Goal: Task Accomplishment & Management: Use online tool/utility

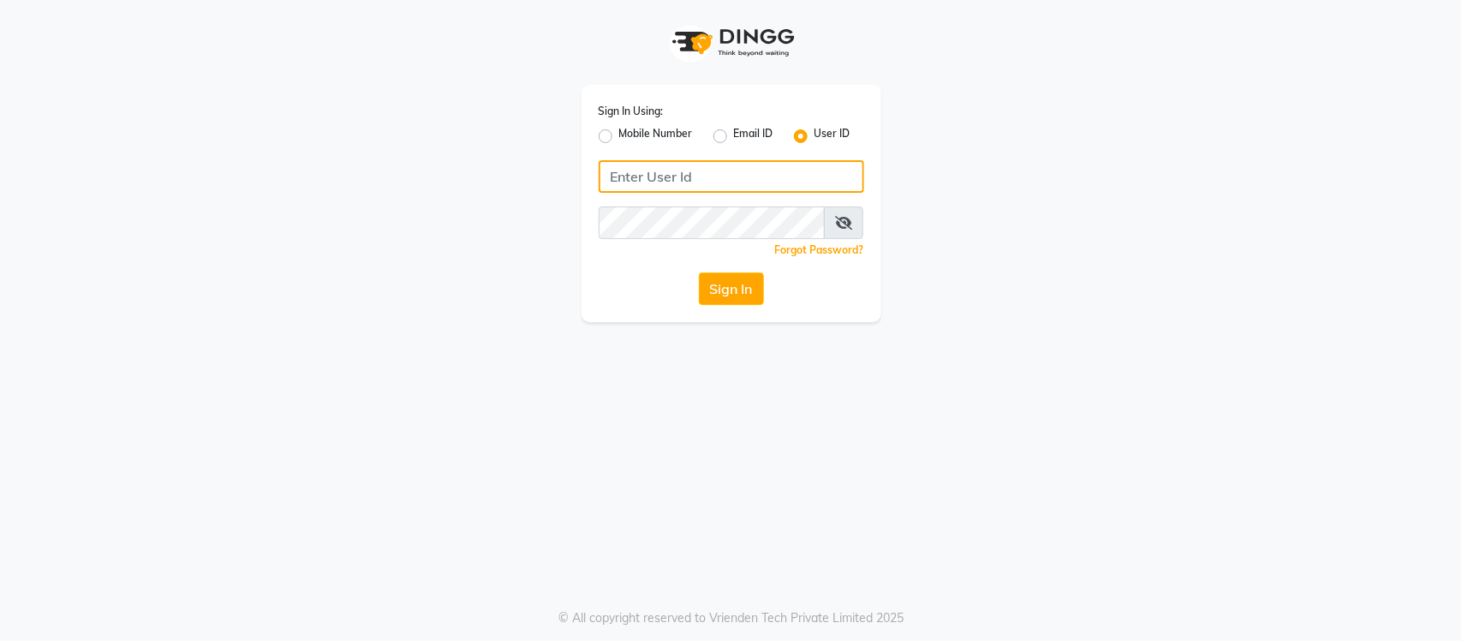
click at [686, 182] on input "Username" at bounding box center [731, 176] width 265 height 33
type input "s"
type input "SANDY"
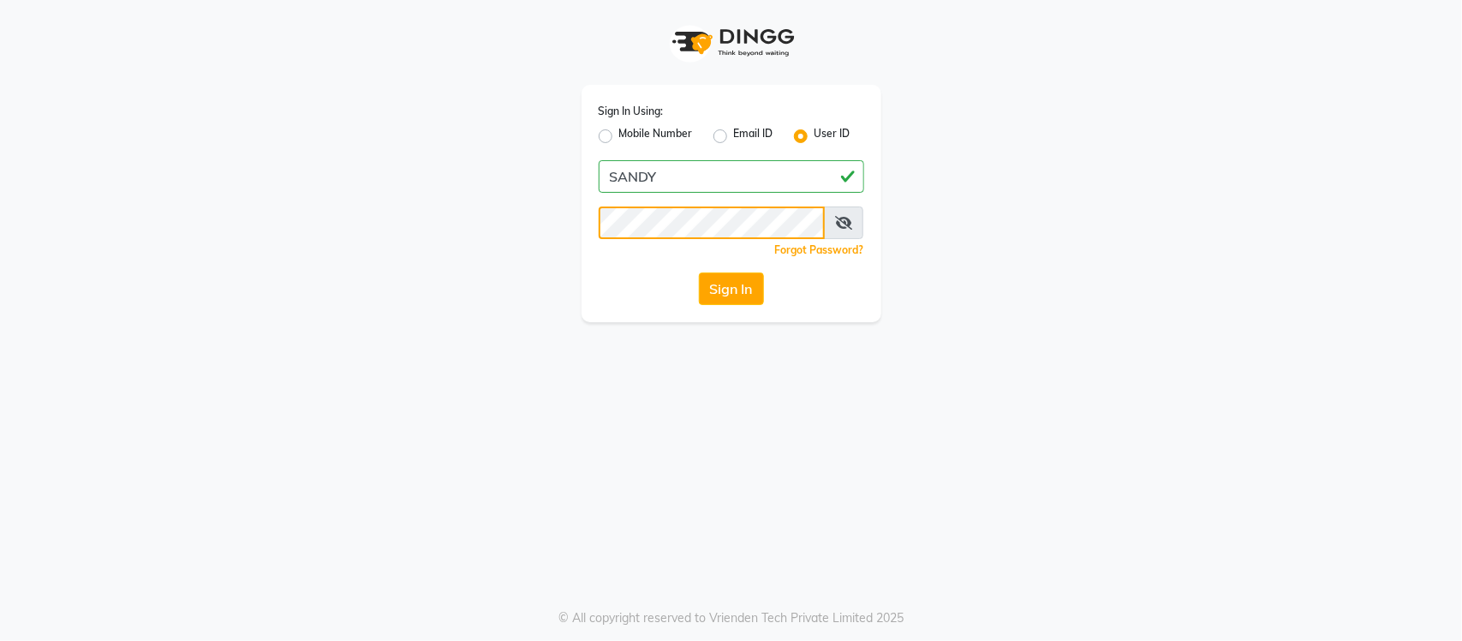
click at [699, 272] on button "Sign In" at bounding box center [731, 288] width 65 height 33
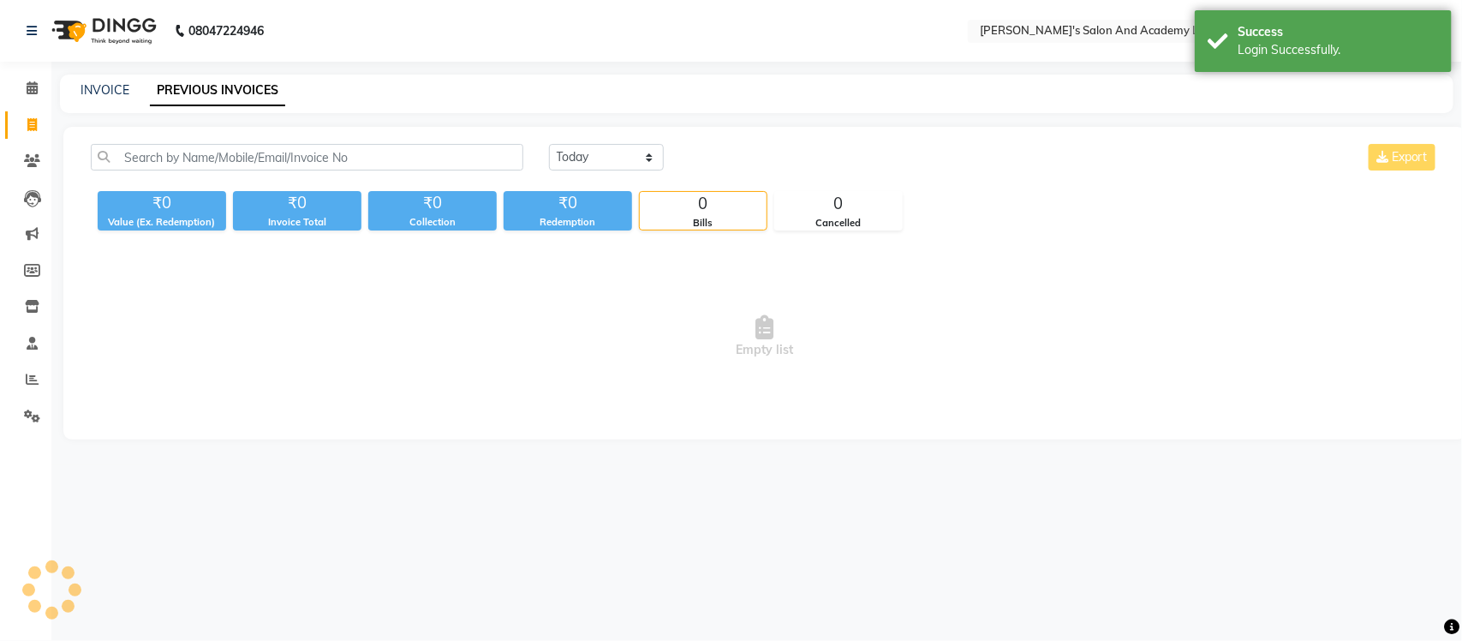
select select "en"
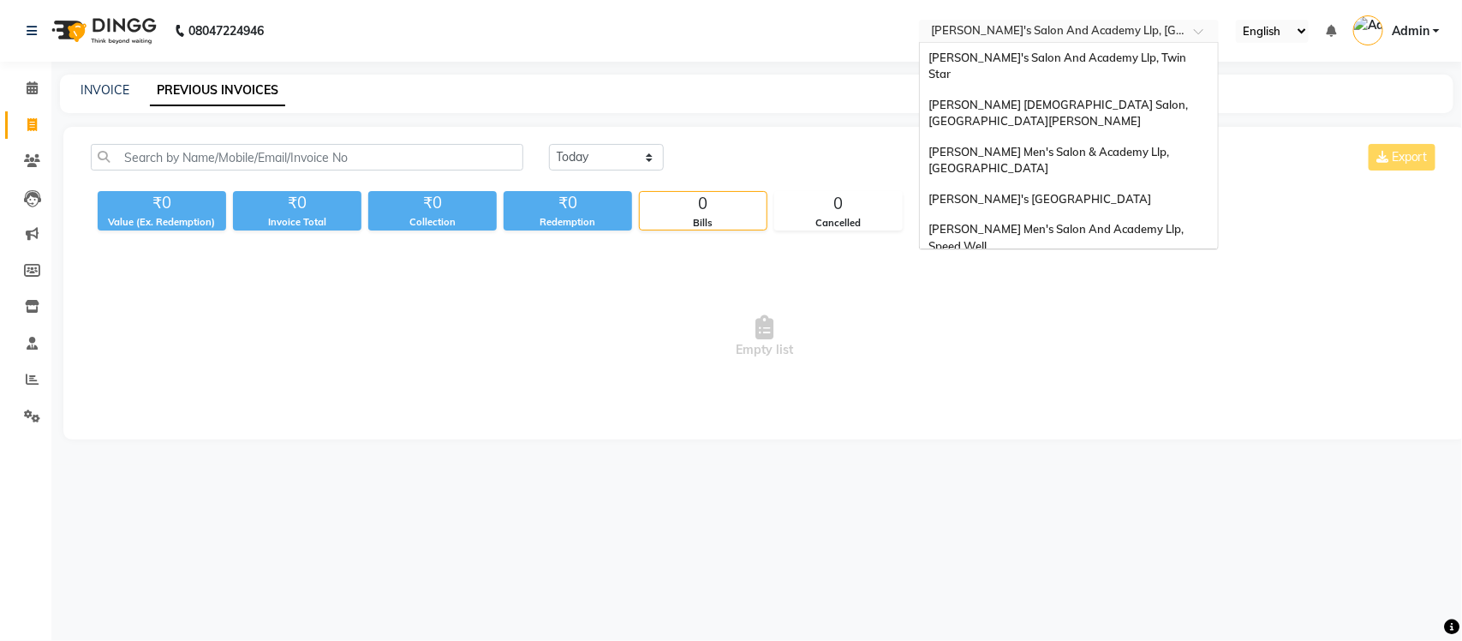
click at [1040, 27] on input "text" at bounding box center [1051, 32] width 248 height 17
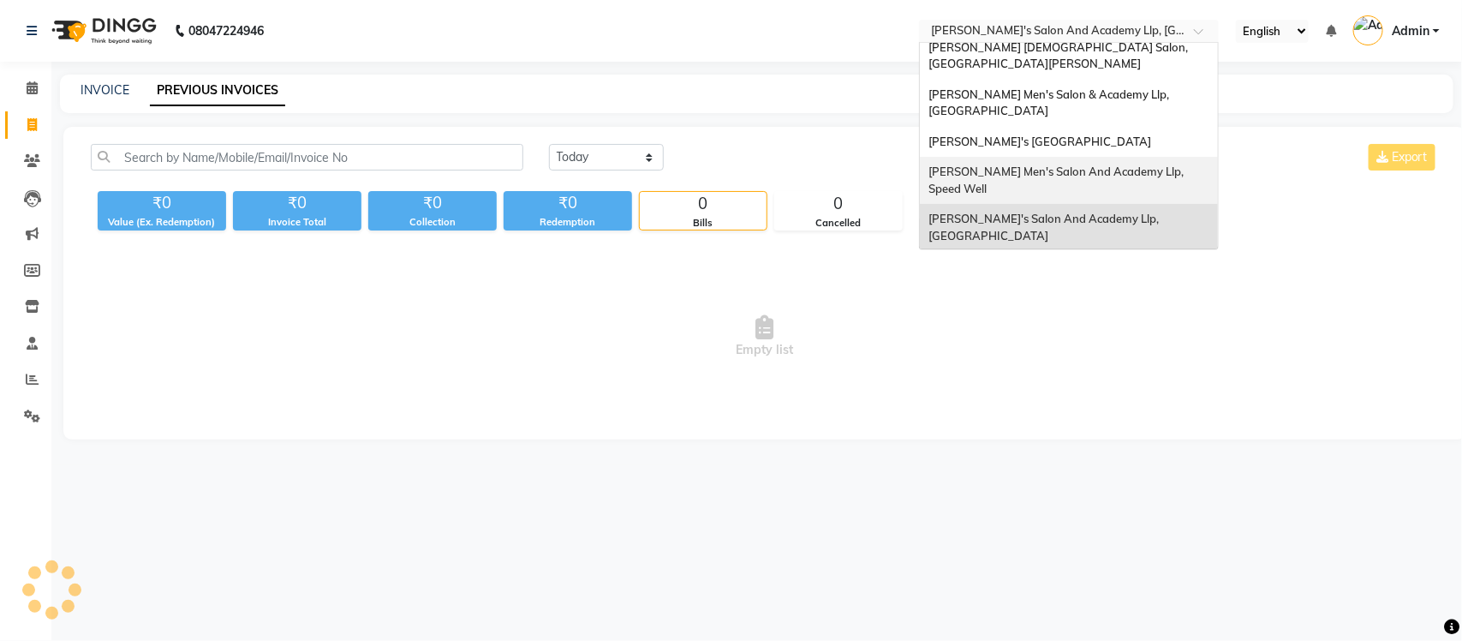
click at [1069, 164] on span "[PERSON_NAME] Men's Salon And Academy Llp, Speed Well" at bounding box center [1057, 179] width 258 height 31
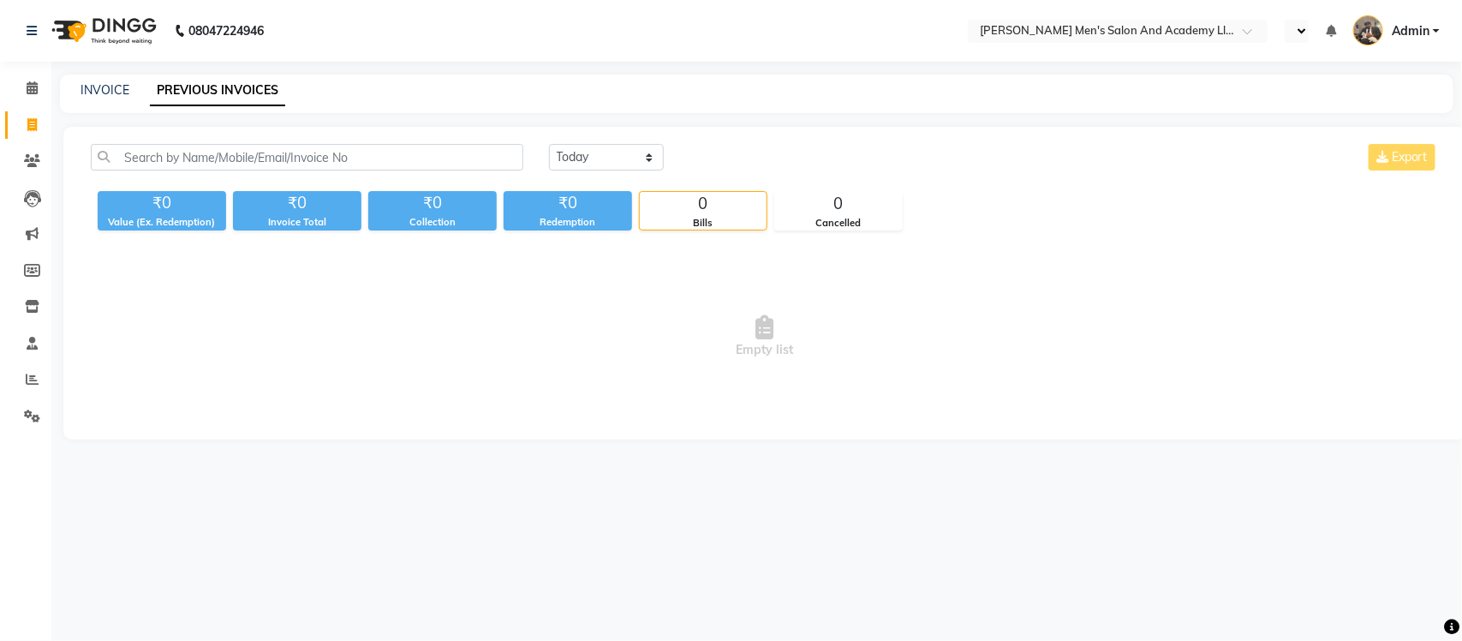
select select "en"
click at [1126, 24] on input "text" at bounding box center [1051, 32] width 248 height 17
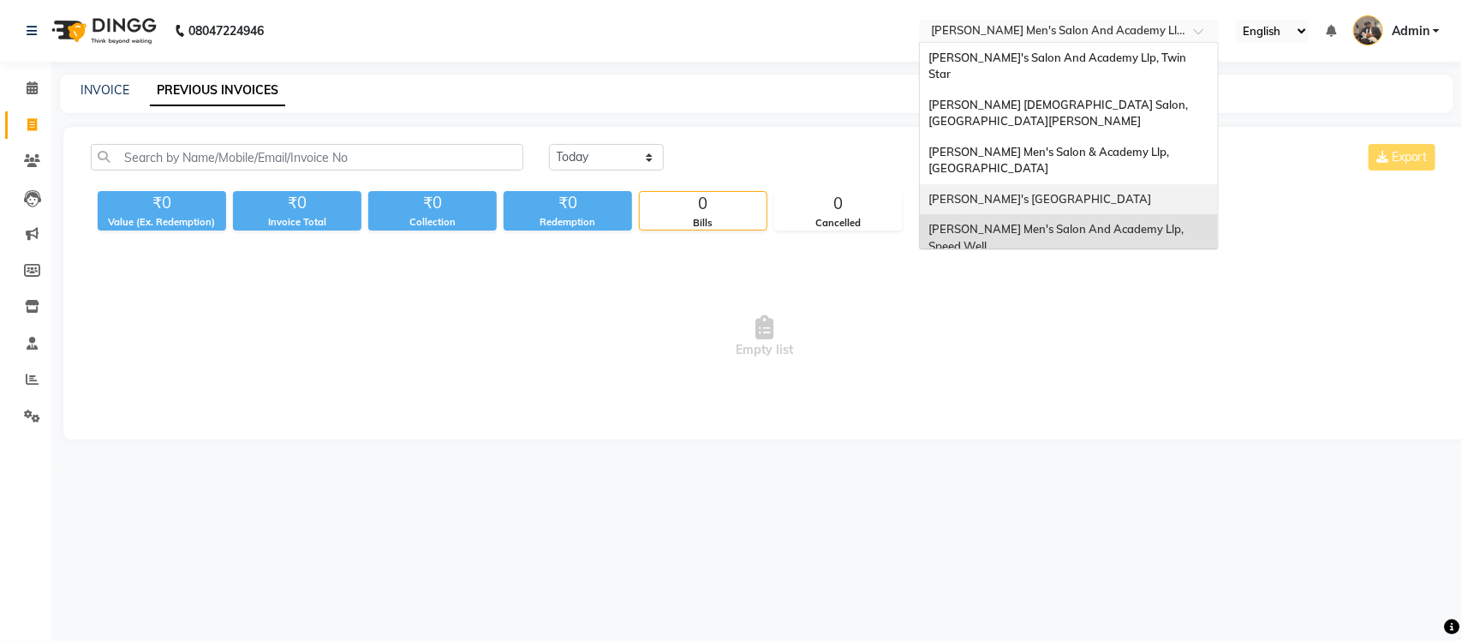
click at [1150, 184] on div "[PERSON_NAME]'s [GEOGRAPHIC_DATA]" at bounding box center [1069, 199] width 298 height 31
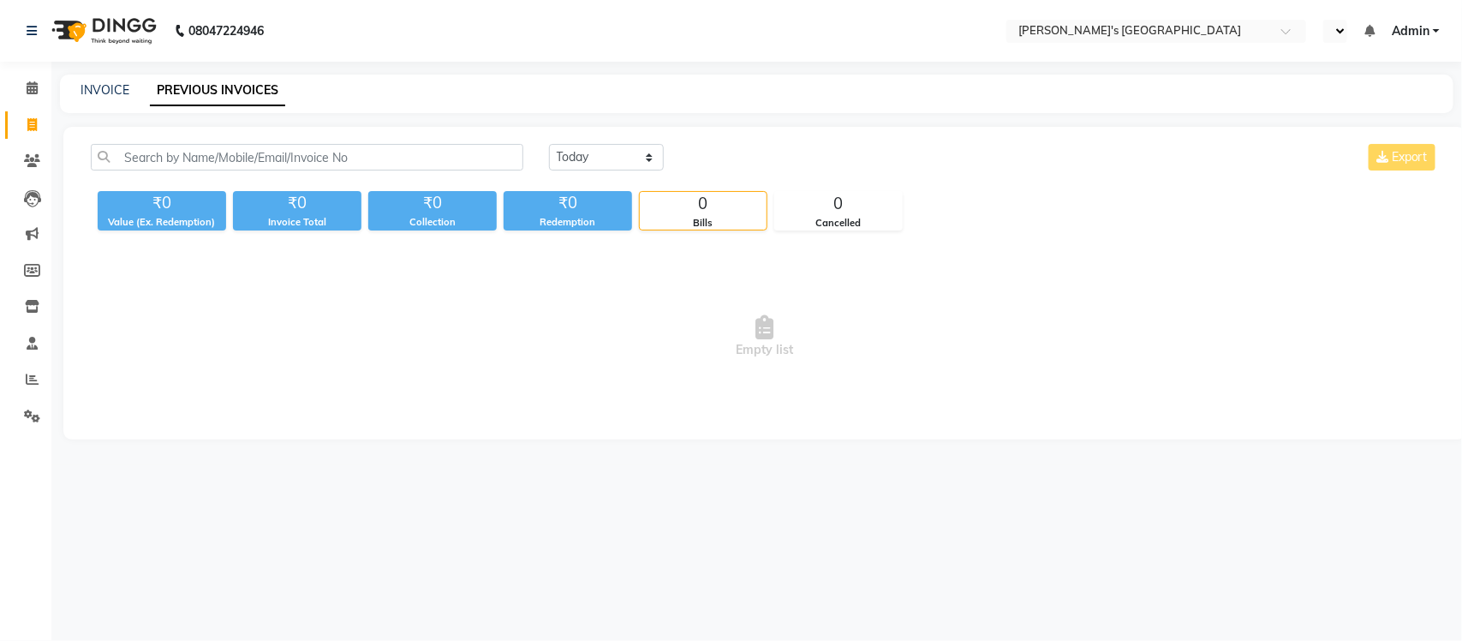
select select "en"
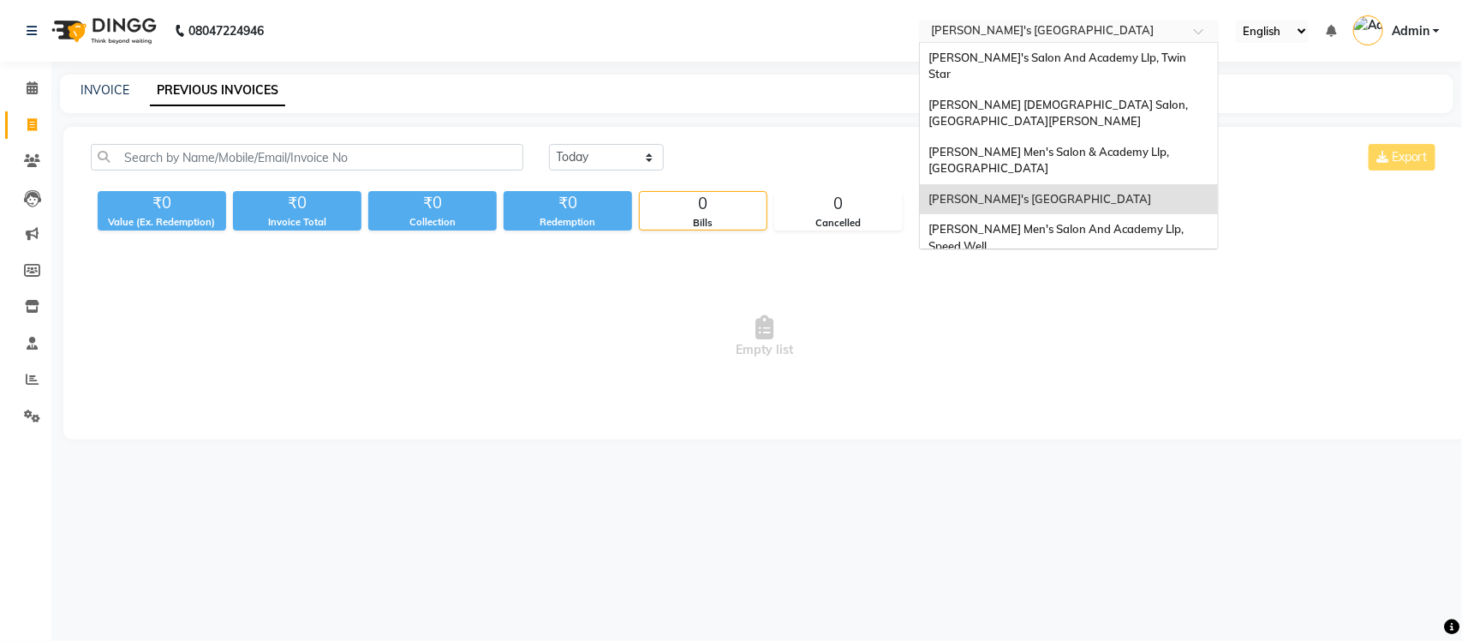
click at [1135, 30] on input "text" at bounding box center [1051, 32] width 248 height 17
click at [1140, 145] on span "[PERSON_NAME] Men's Salon & Academy Llp, [GEOGRAPHIC_DATA]" at bounding box center [1049, 160] width 243 height 31
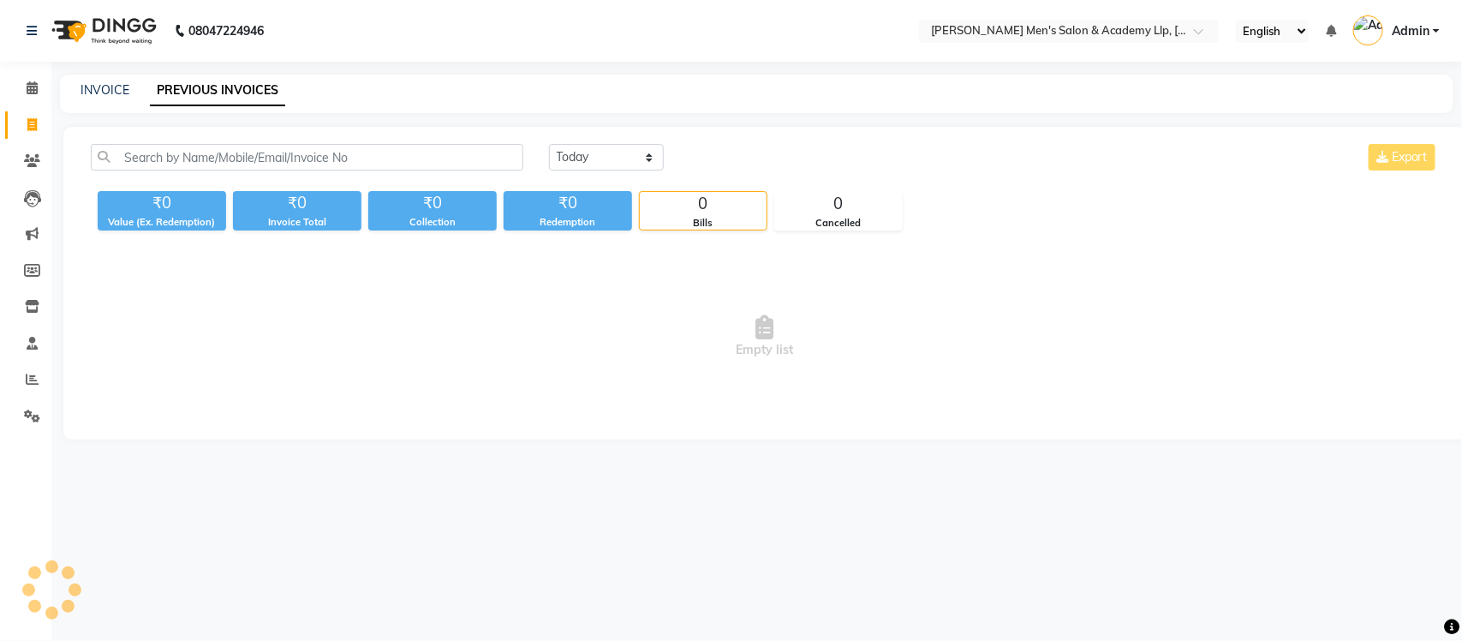
select select "en"
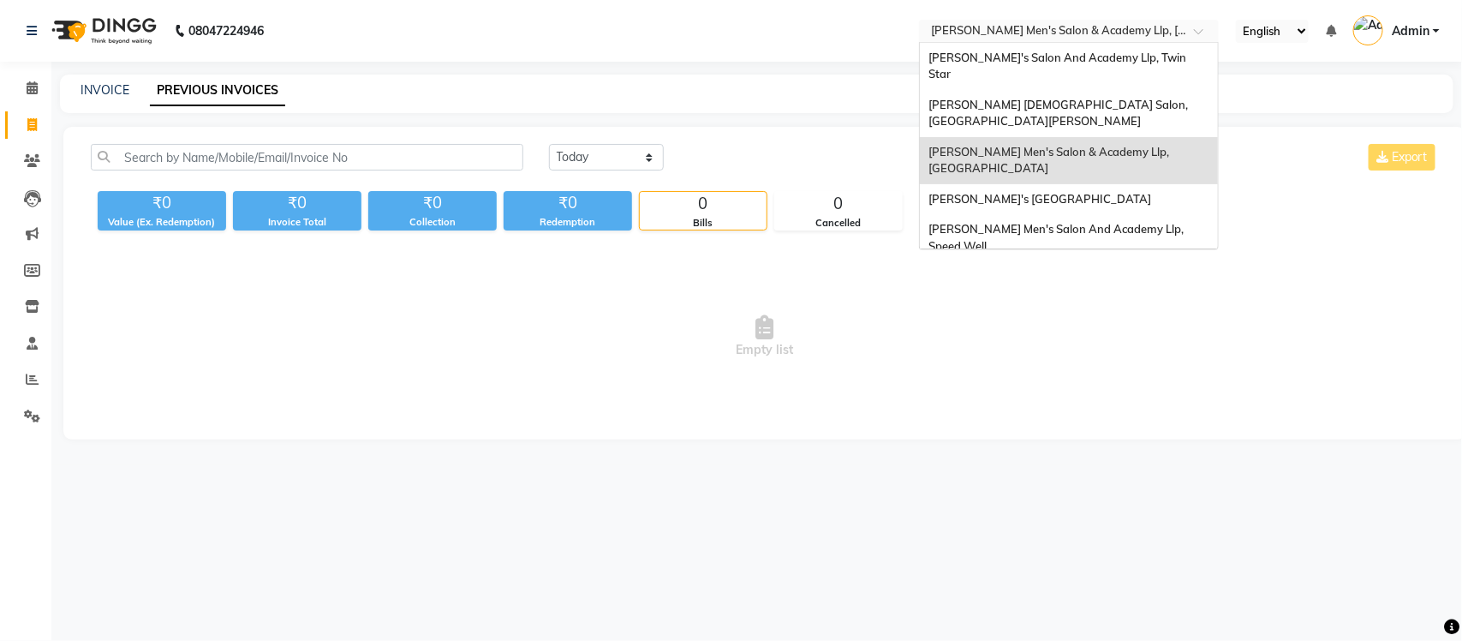
click at [1063, 24] on input "text" at bounding box center [1051, 32] width 248 height 17
click at [1102, 98] on span "[PERSON_NAME] [DEMOGRAPHIC_DATA] Salon, [GEOGRAPHIC_DATA][PERSON_NAME]" at bounding box center [1059, 113] width 262 height 31
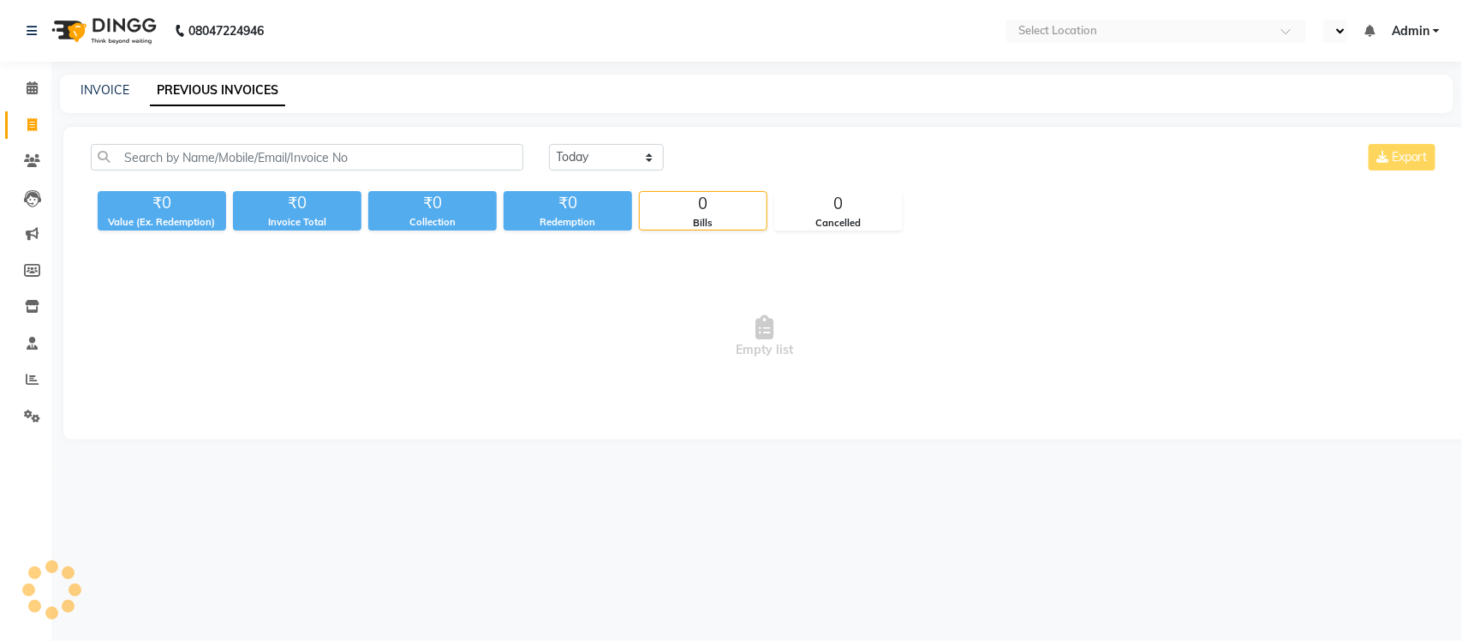
select select "en"
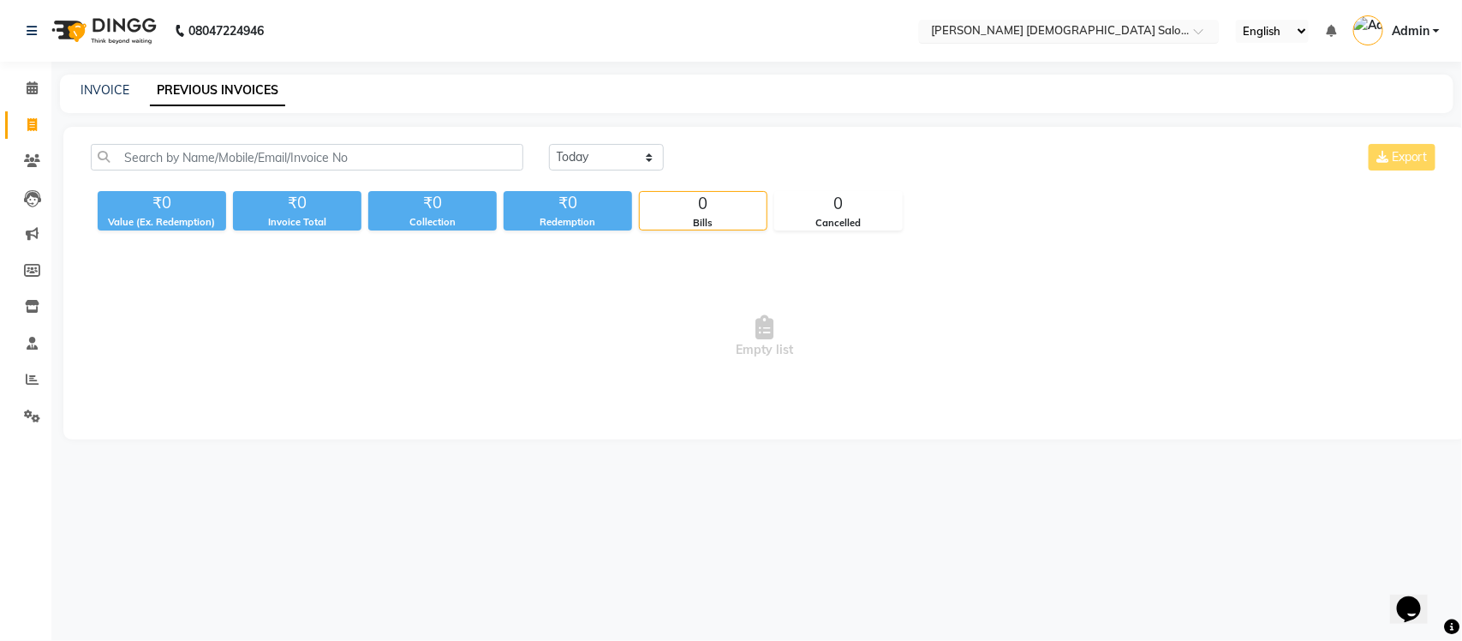
click at [1101, 40] on ng-select "Select Location × [PERSON_NAME] [DEMOGRAPHIC_DATA] Salon, [GEOGRAPHIC_DATA][PER…" at bounding box center [1069, 31] width 300 height 23
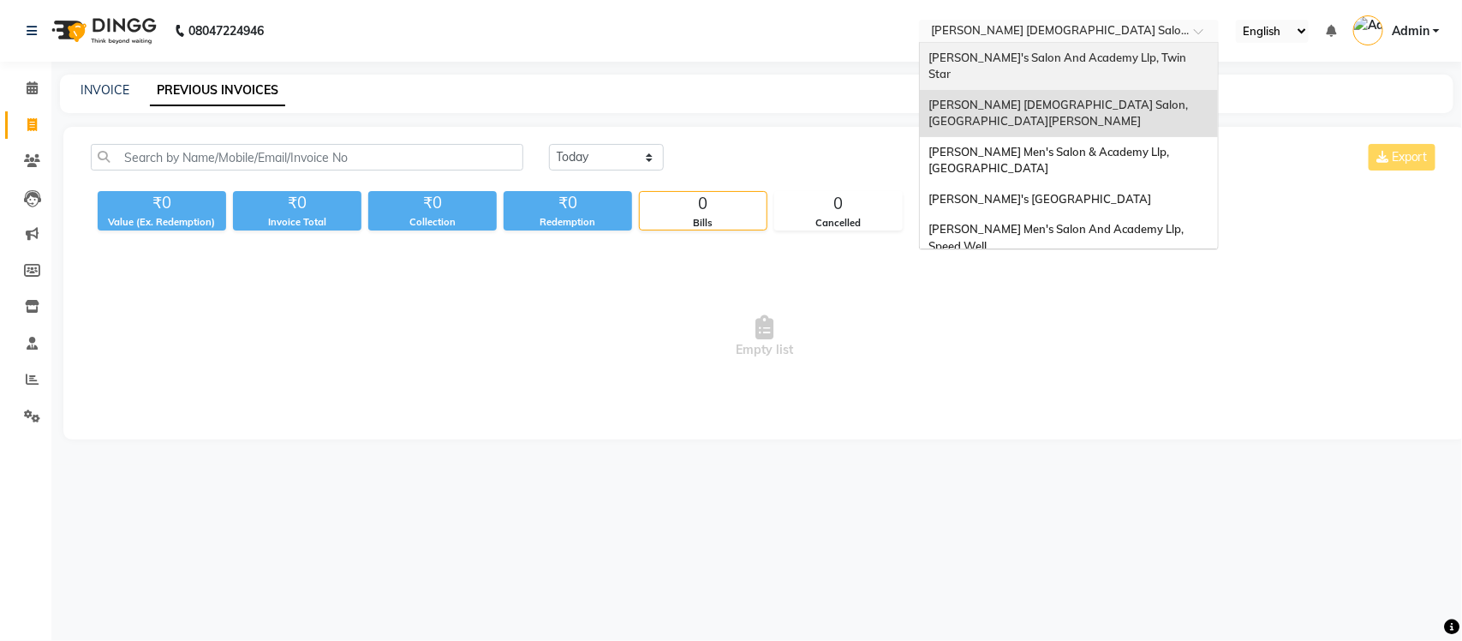
click at [1101, 61] on span "[PERSON_NAME]'s Salon And Academy Llp, Twin Star" at bounding box center [1058, 66] width 260 height 31
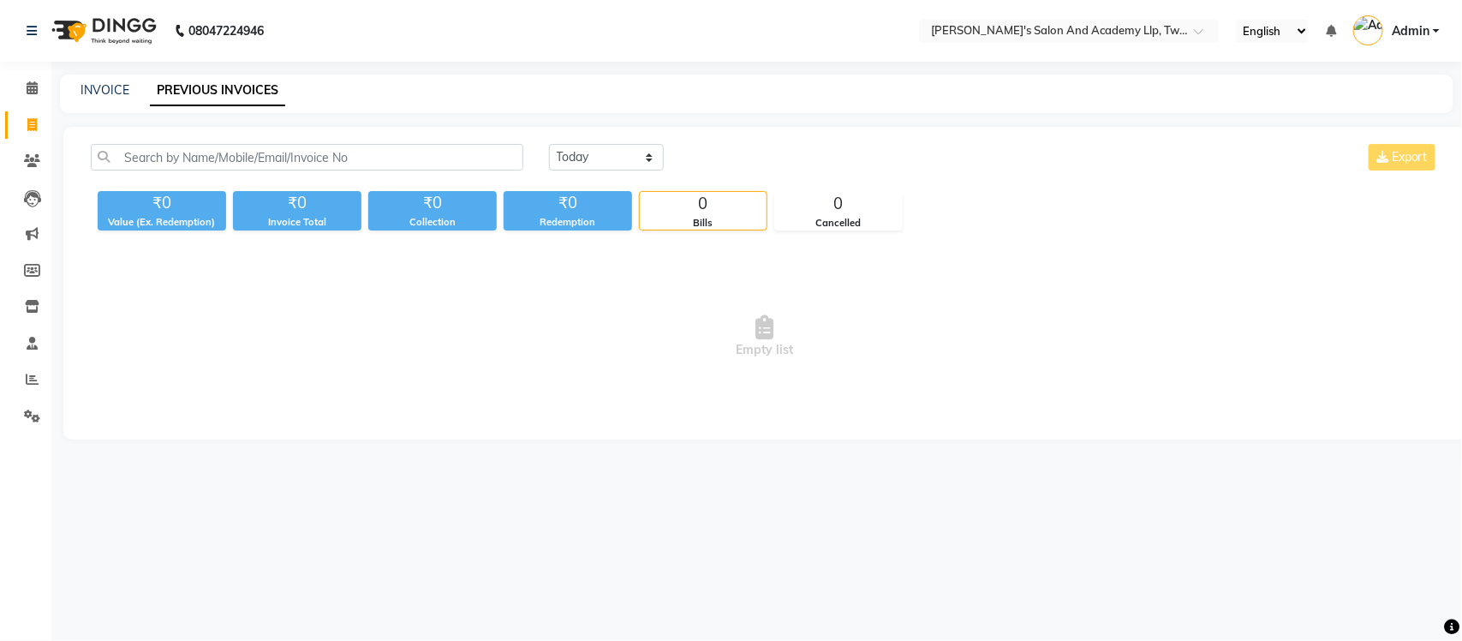
select select "en"
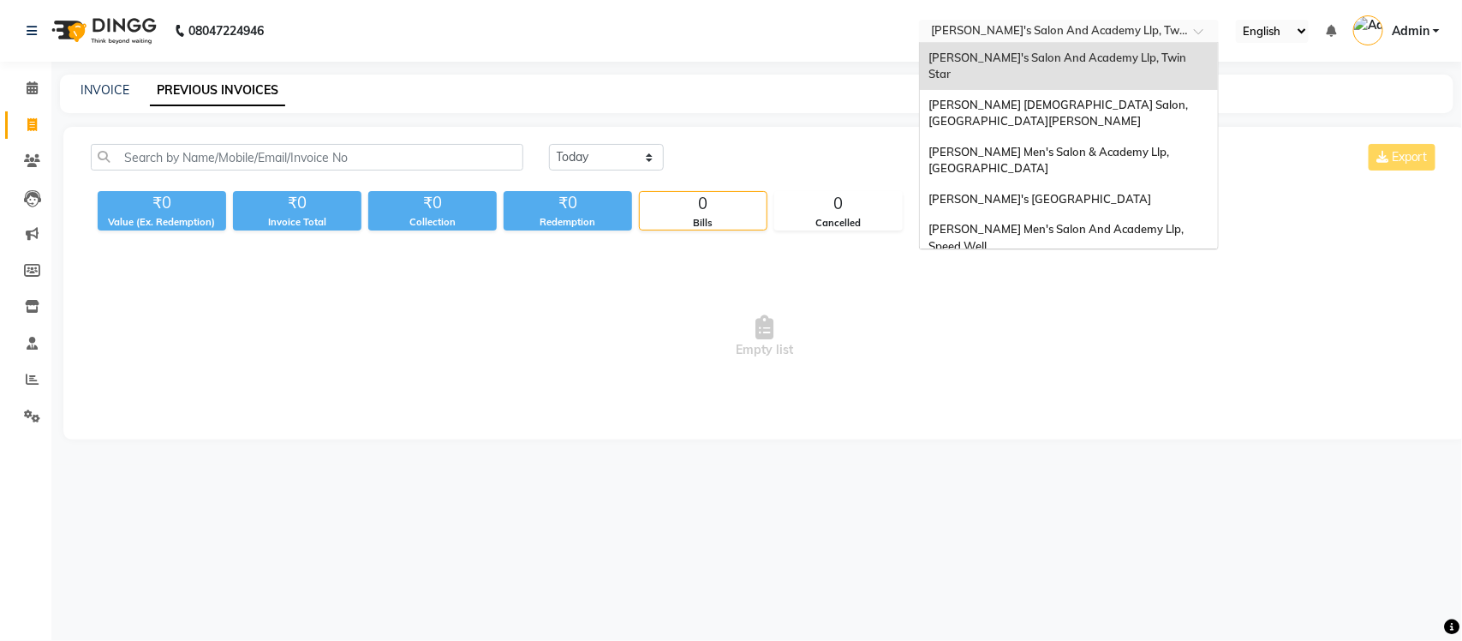
click at [986, 24] on input "text" at bounding box center [1051, 32] width 248 height 17
click at [799, 53] on nav "08047224946 Select Location × Sandy Men's Salon And Academy Llp, Twin Star Sand…" at bounding box center [731, 31] width 1462 height 62
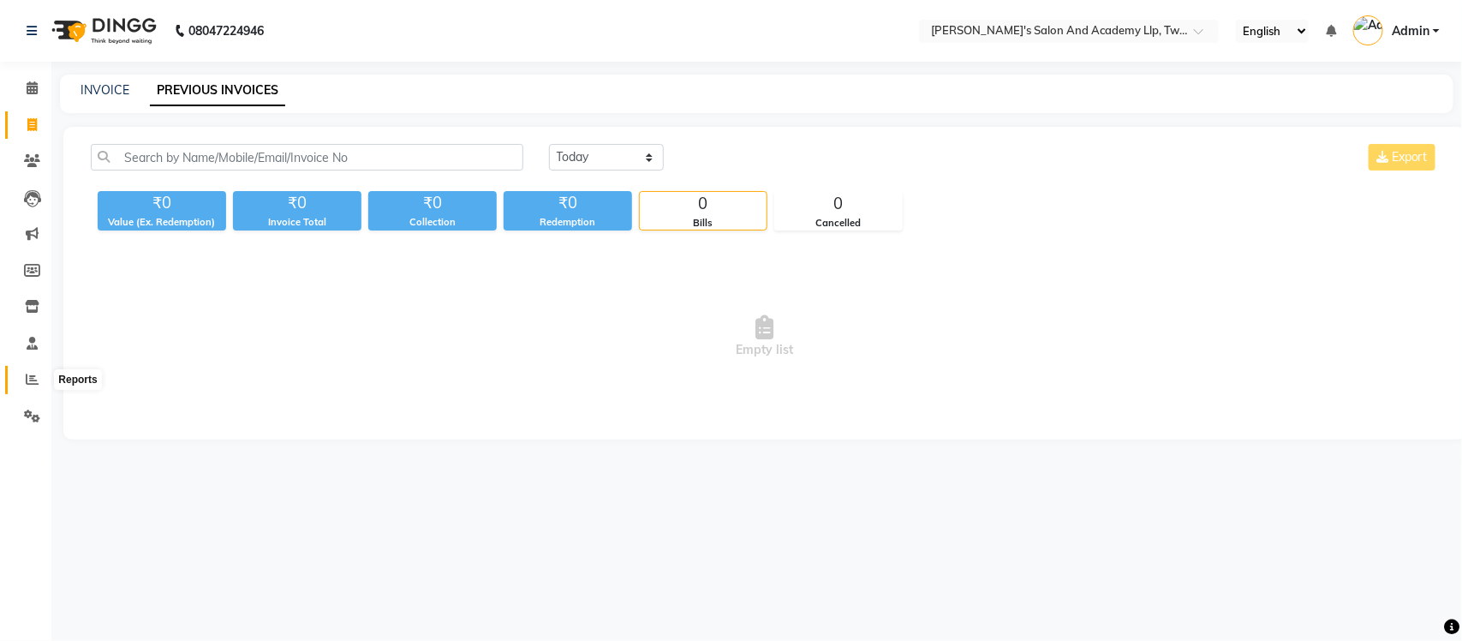
click at [33, 375] on icon at bounding box center [32, 378] width 13 height 13
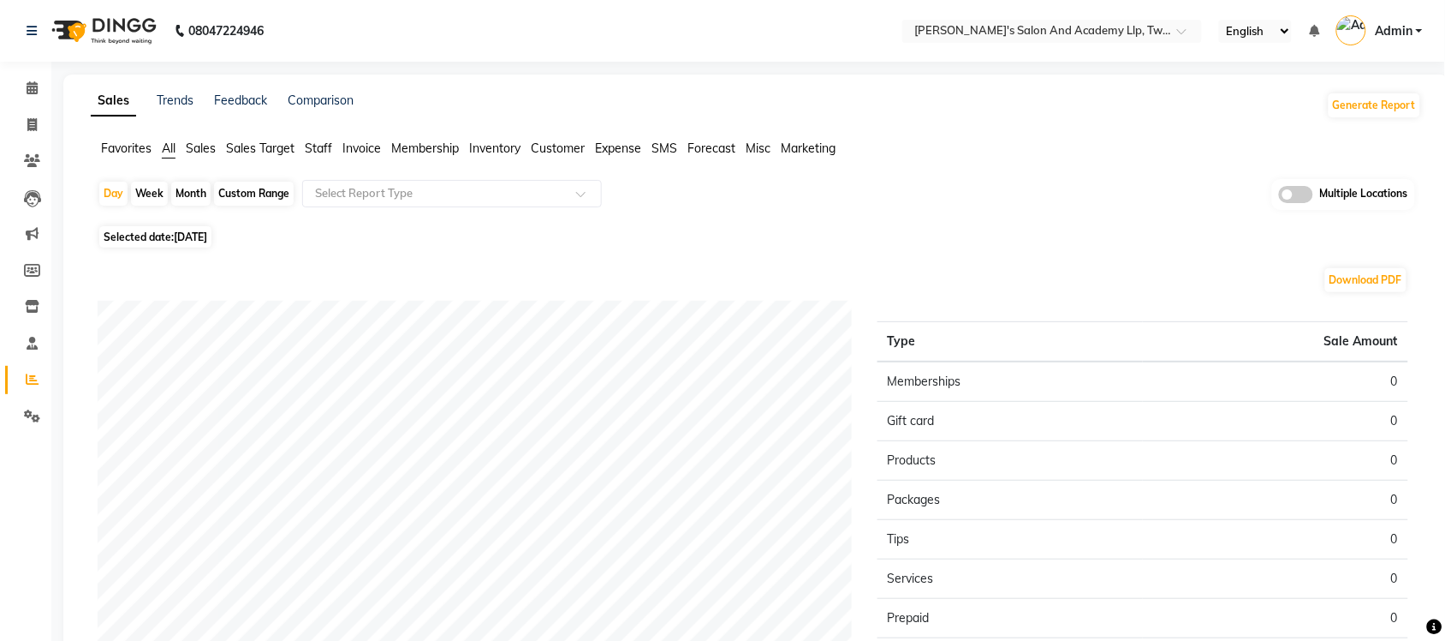
click at [176, 140] on li "All" at bounding box center [169, 149] width 14 height 19
click at [172, 146] on span "All" at bounding box center [169, 147] width 14 height 15
click at [114, 204] on div "Day" at bounding box center [113, 194] width 28 height 24
click at [131, 240] on span "Selected date: 03-09-2025" at bounding box center [155, 236] width 112 height 21
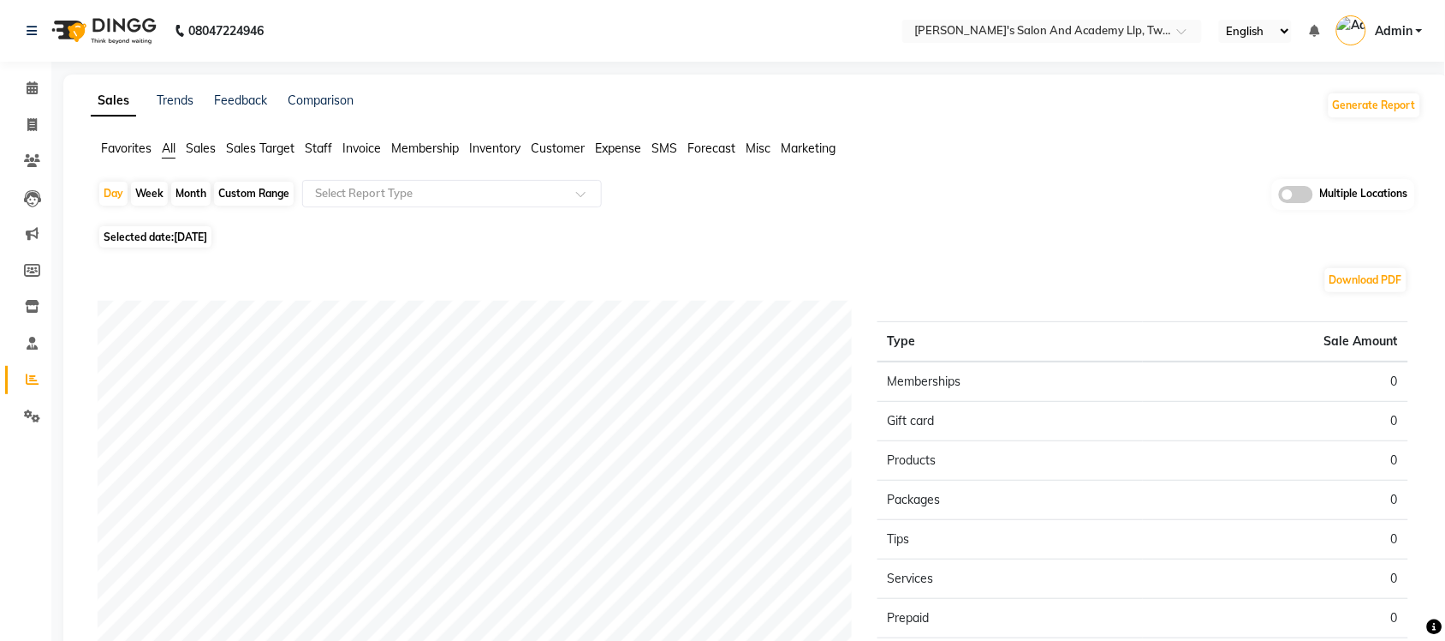
select select "9"
select select "2025"
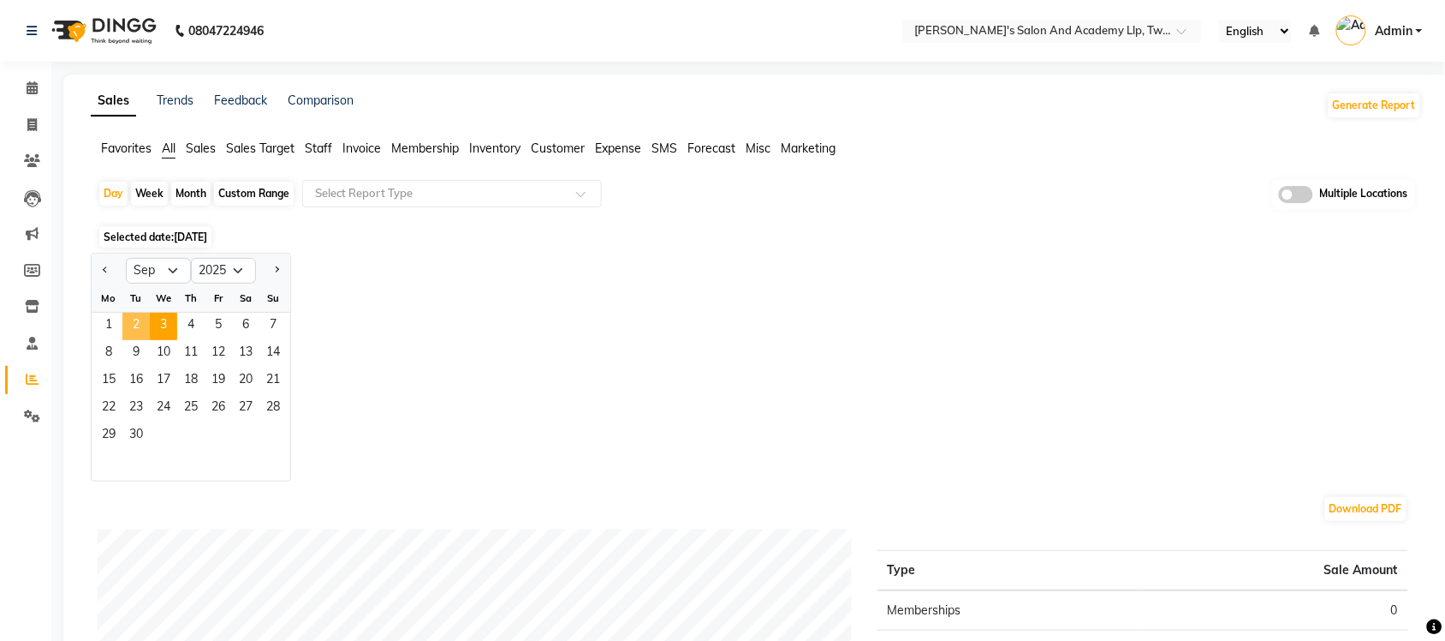
click at [140, 322] on span "2" at bounding box center [135, 326] width 27 height 27
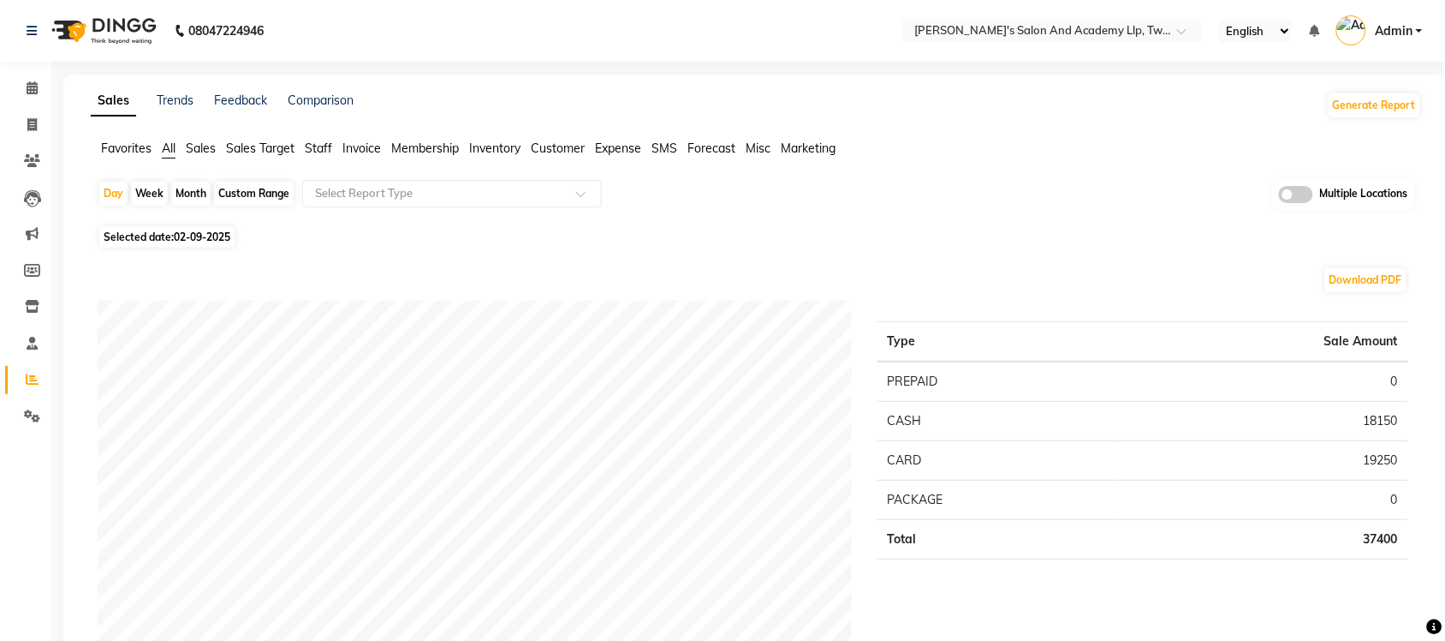
click at [1295, 189] on span at bounding box center [1296, 194] width 34 height 17
click at [1279, 197] on input "checkbox" at bounding box center [1279, 197] width 0 height 0
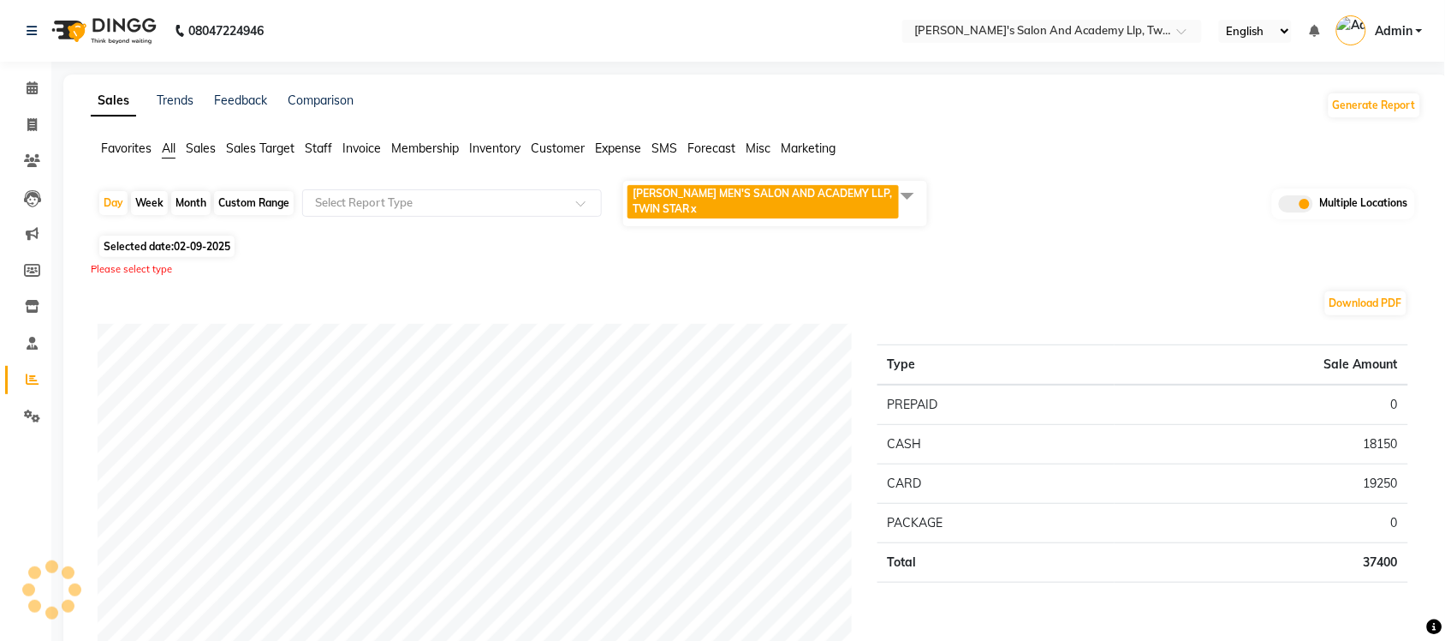
click at [897, 187] on span at bounding box center [908, 195] width 34 height 33
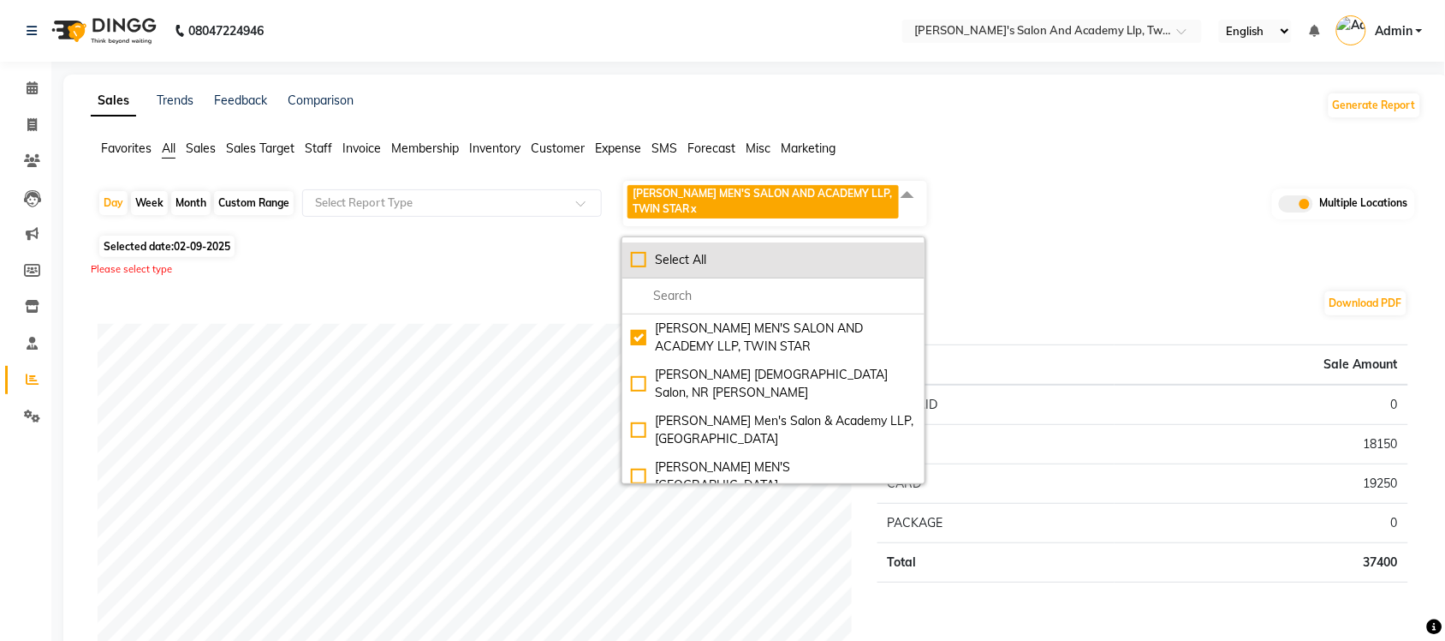
click at [635, 259] on div "Select All" at bounding box center [773, 260] width 285 height 18
checkbox input "true"
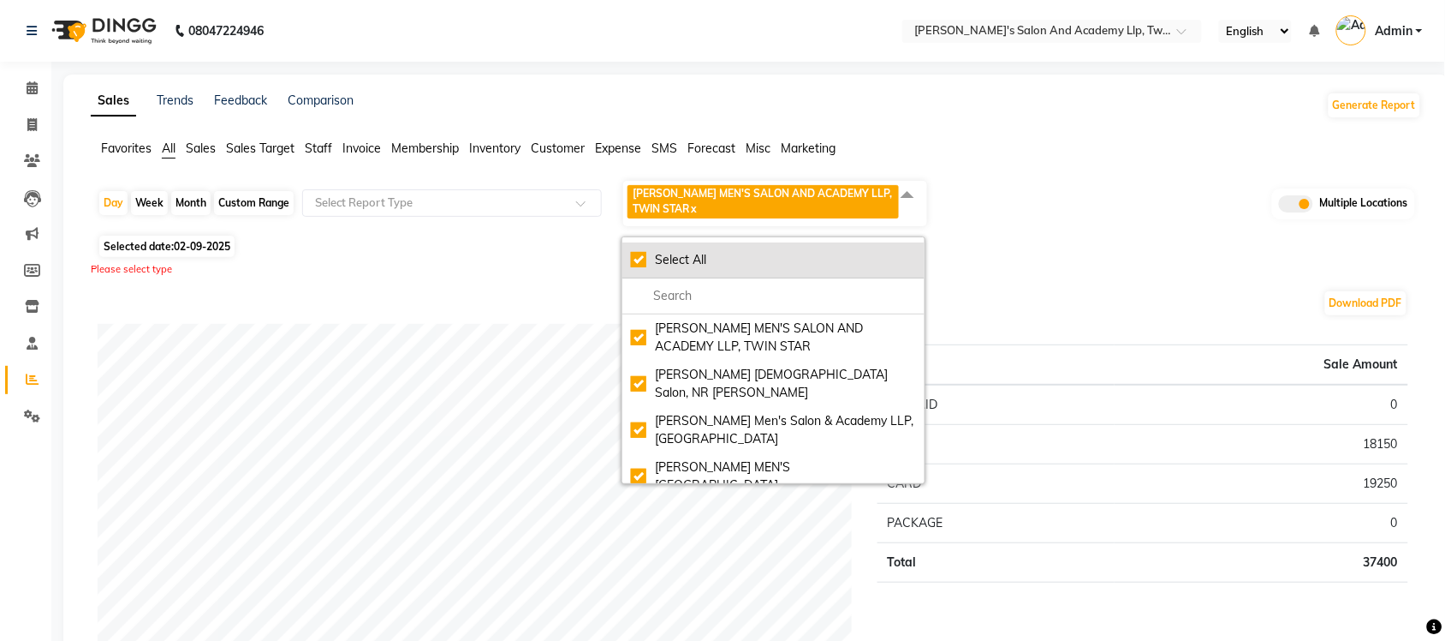
checkbox input "true"
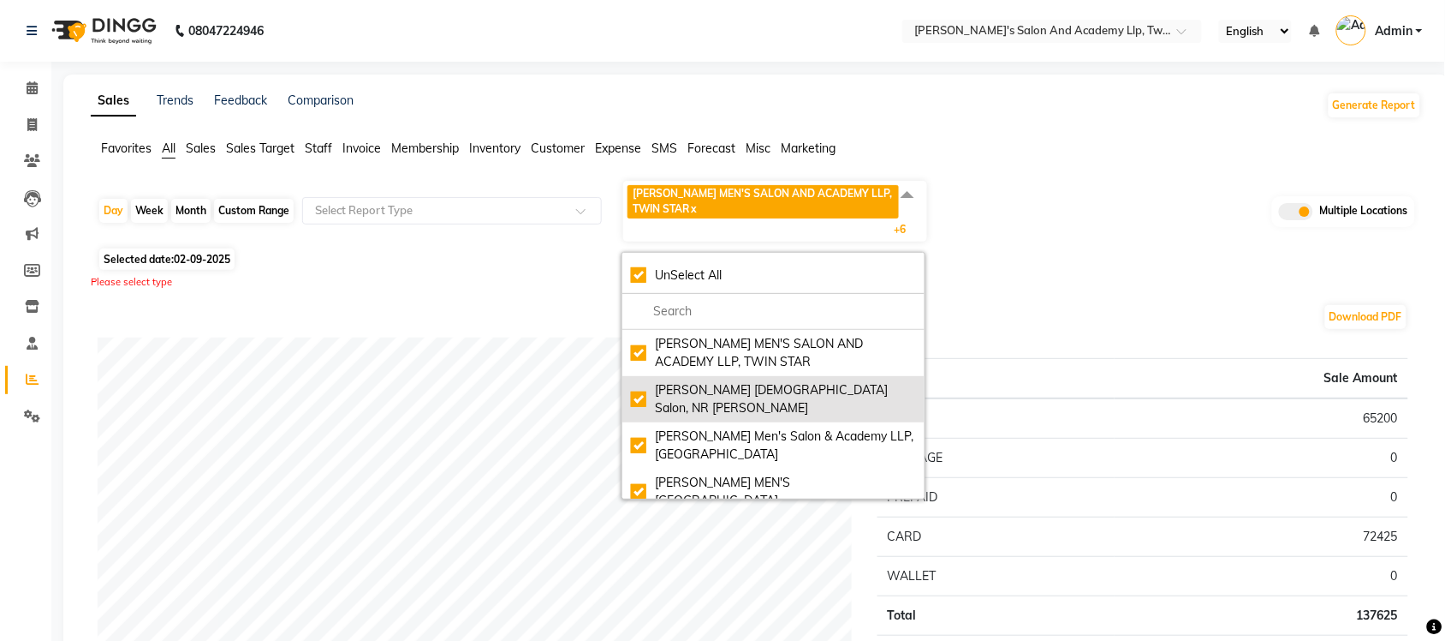
click at [638, 387] on div "Elaine Ladies Salon, NR Balaji Hall" at bounding box center [773, 399] width 285 height 36
checkbox input "false"
click at [636, 384] on div "Elaine Ladies Salon, NR Balaji Hall" at bounding box center [773, 399] width 285 height 36
checkbox input "true"
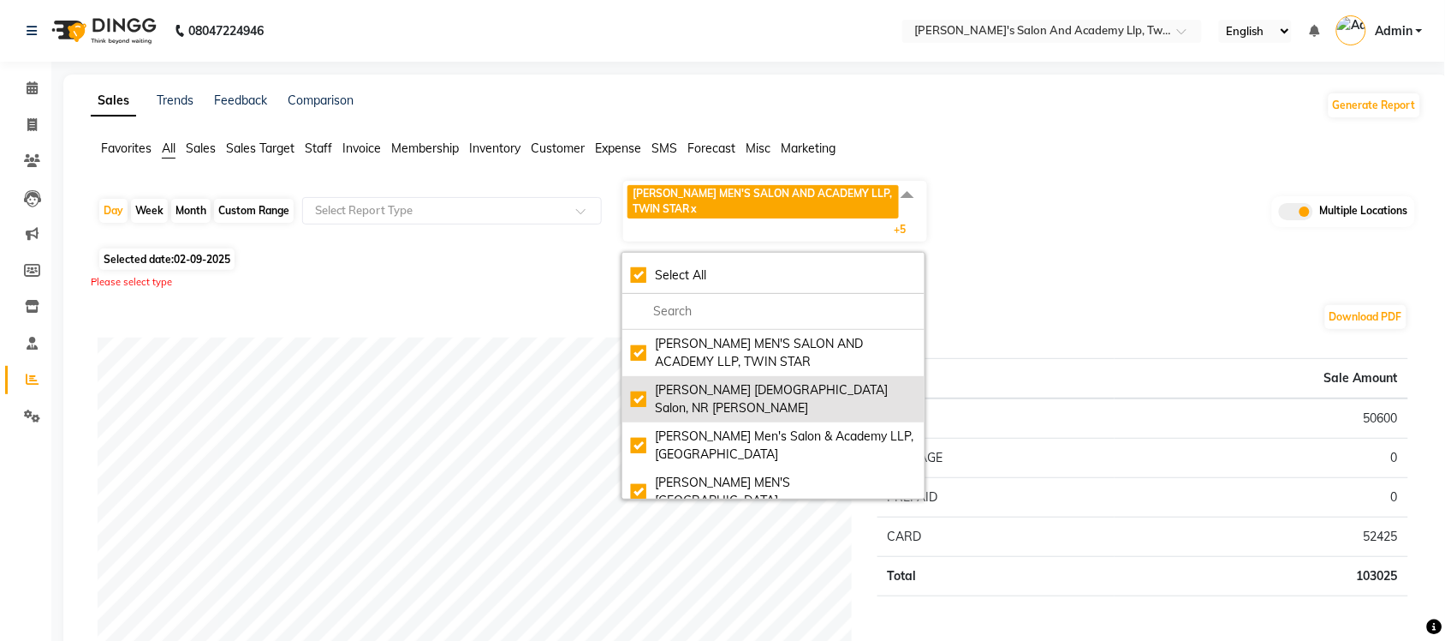
checkbox input "true"
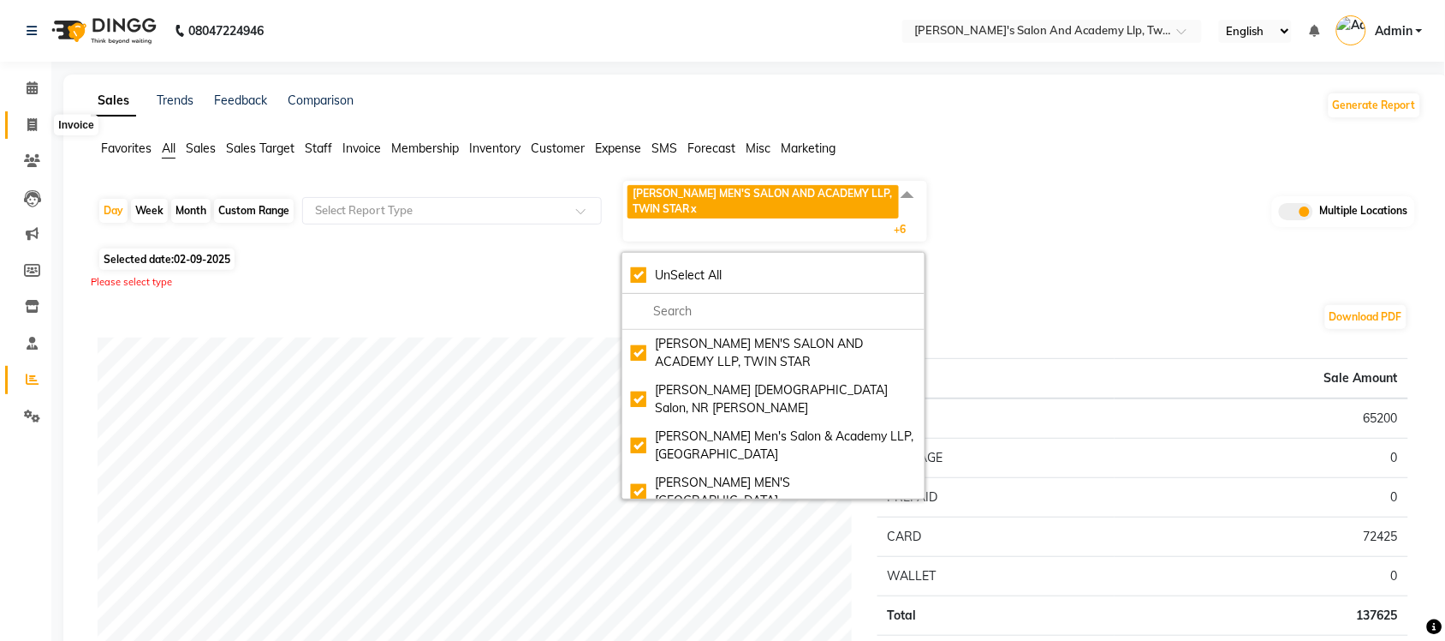
click at [27, 127] on icon at bounding box center [31, 124] width 9 height 13
select select "service"
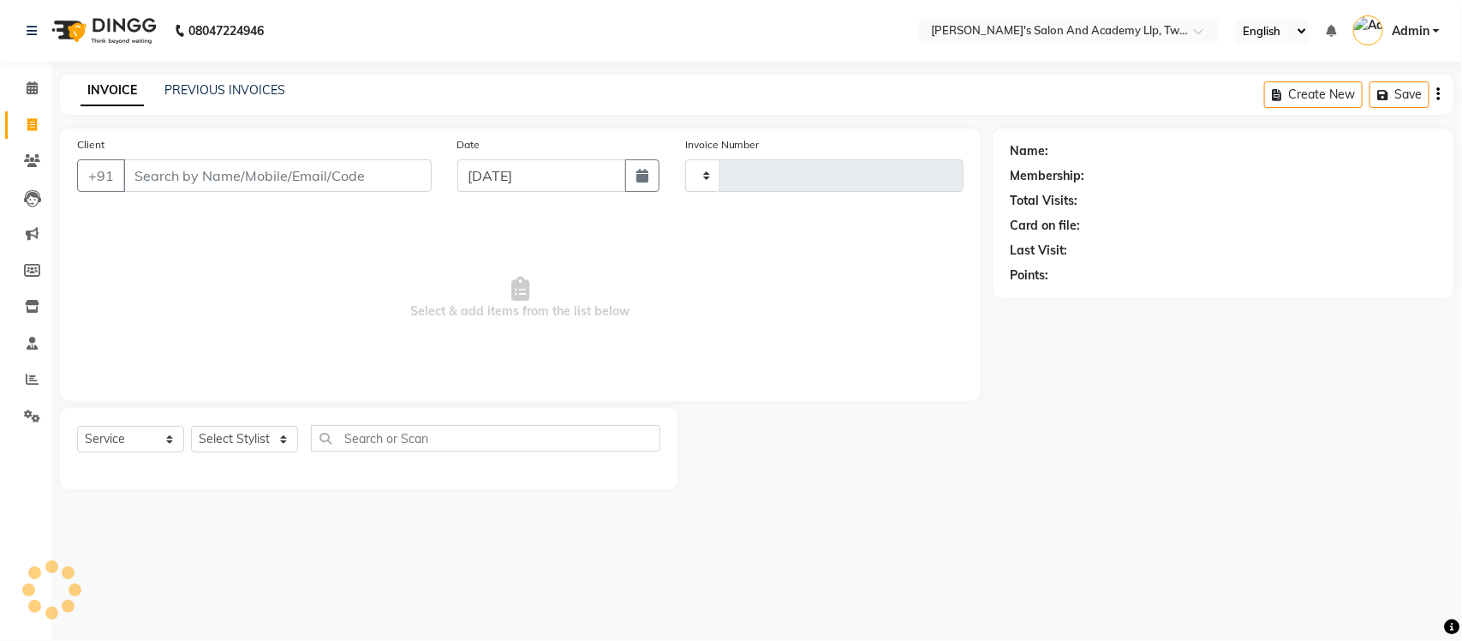
type input "9529"
select select "6985"
select select "membership"
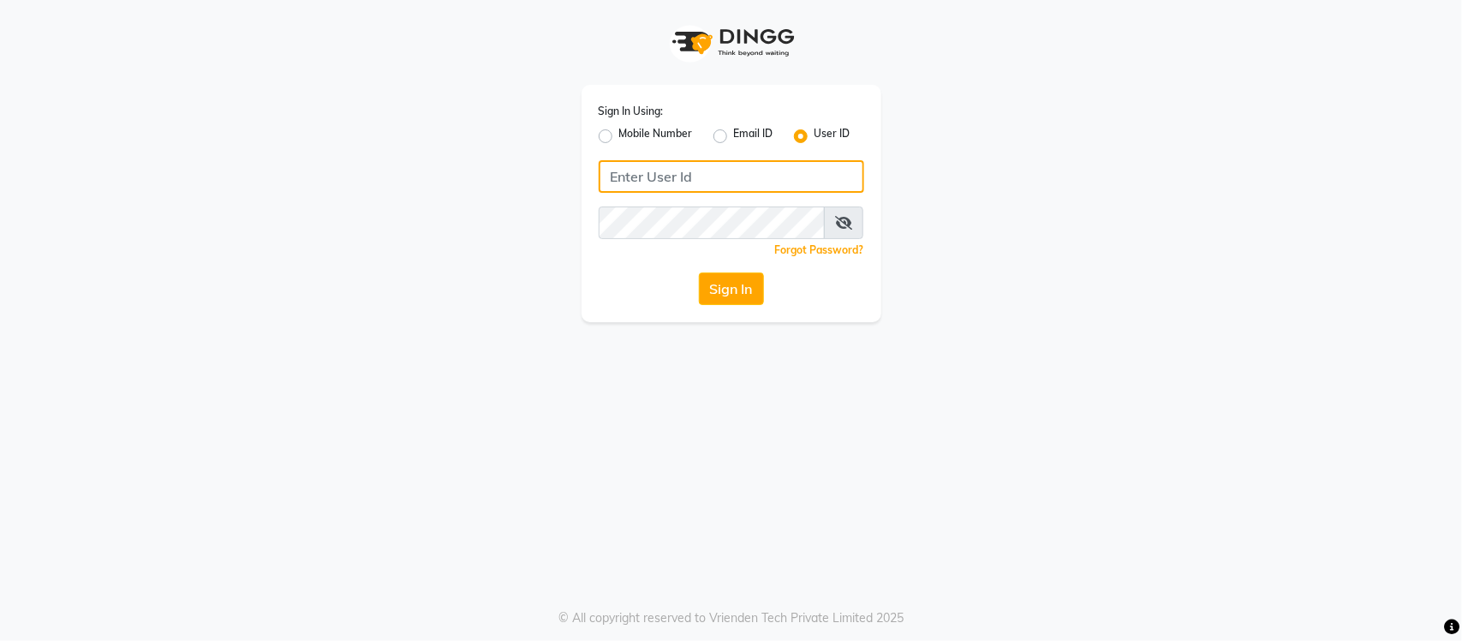
click at [706, 181] on input "Username" at bounding box center [731, 176] width 265 height 33
click at [1069, 318] on div "Sign In Using: Mobile Number Email ID User ID Remember me Forgot Password? Sign…" at bounding box center [731, 161] width 976 height 322
click at [796, 163] on input "Username" at bounding box center [731, 176] width 265 height 33
type input "s"
type input "SANDY"
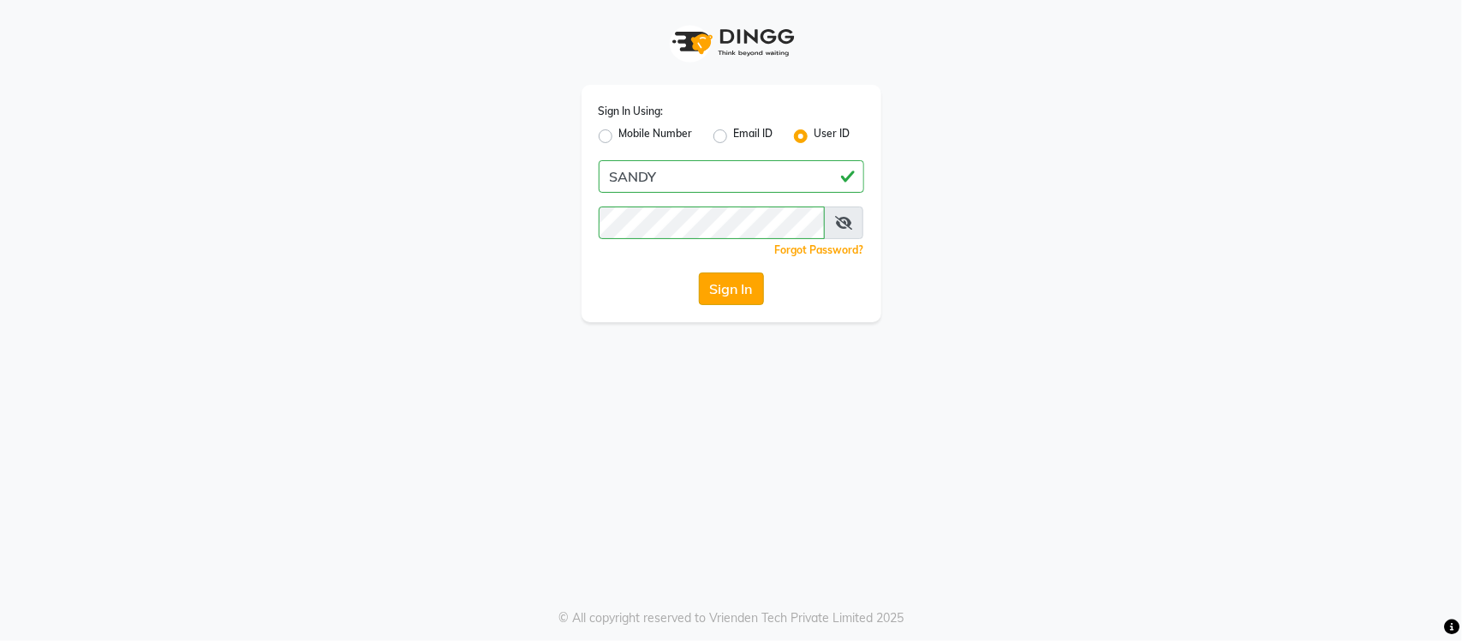
click at [725, 280] on button "Sign In" at bounding box center [731, 288] width 65 height 33
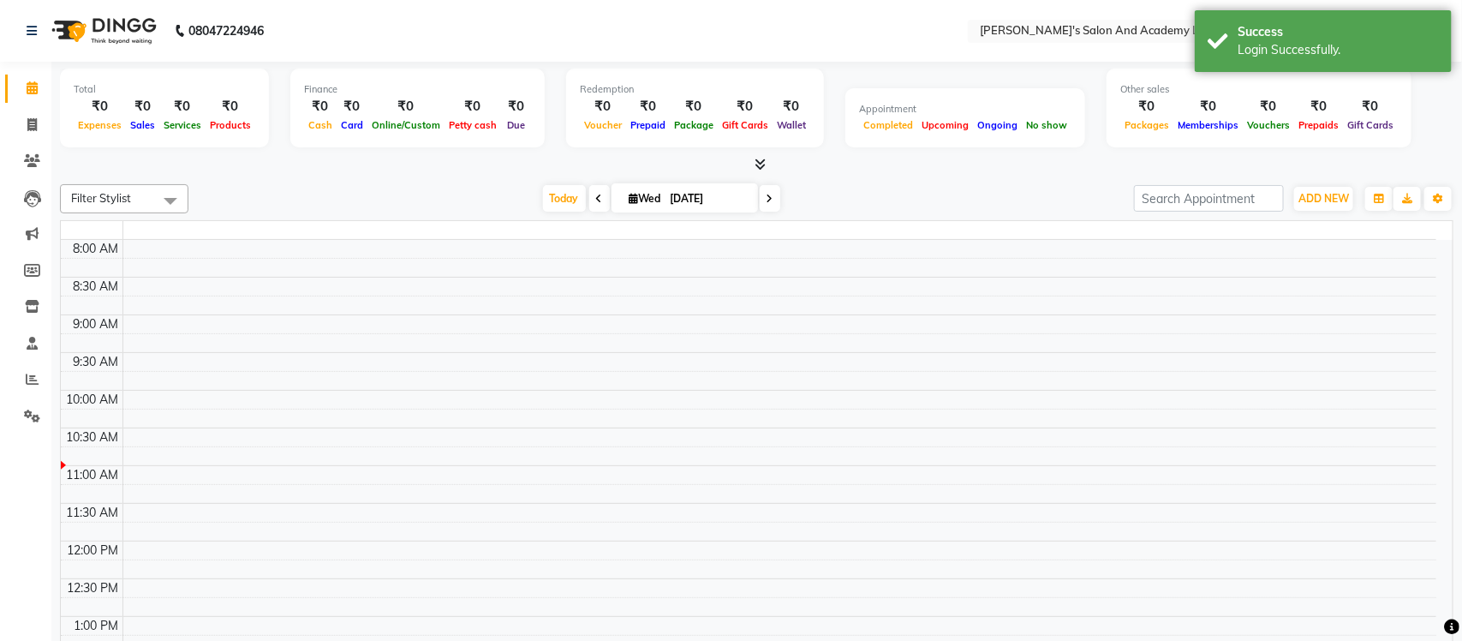
select select "en"
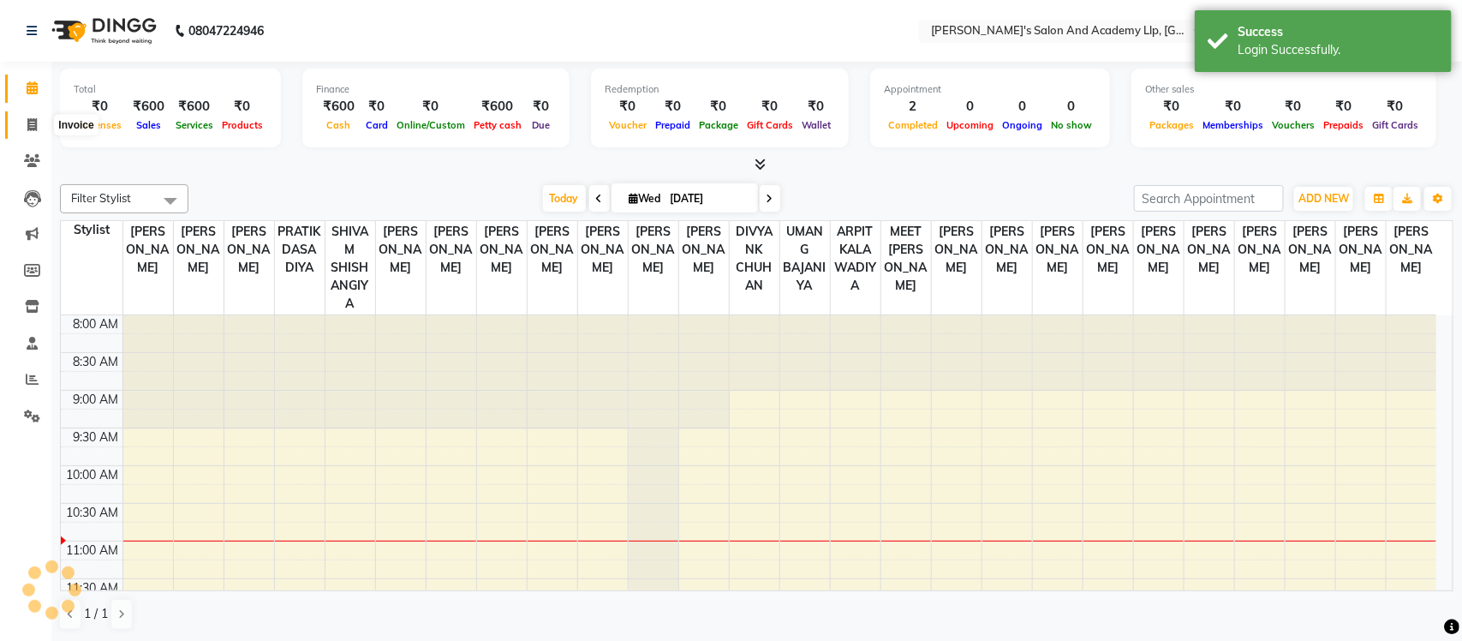
click at [28, 127] on icon at bounding box center [31, 124] width 9 height 13
select select "service"
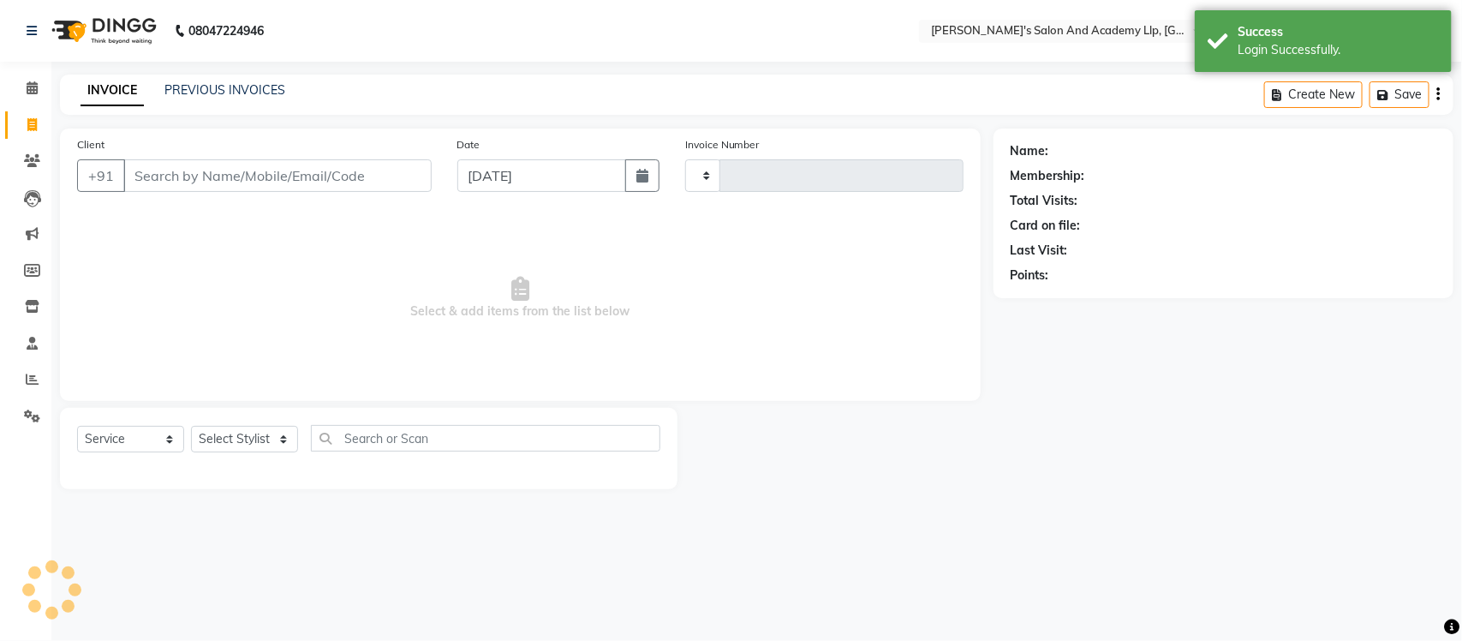
type input "11331"
select select "6983"
click at [39, 94] on span at bounding box center [32, 89] width 30 height 20
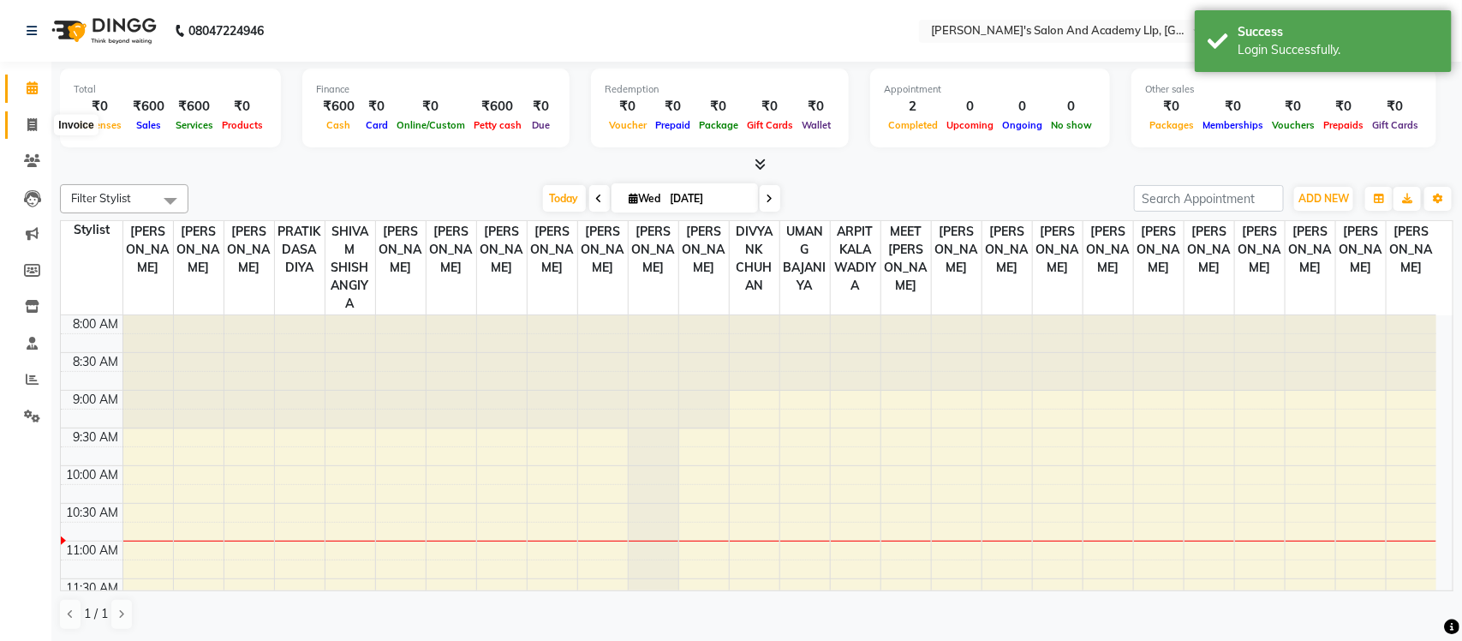
click at [28, 126] on icon at bounding box center [31, 124] width 9 height 13
select select "service"
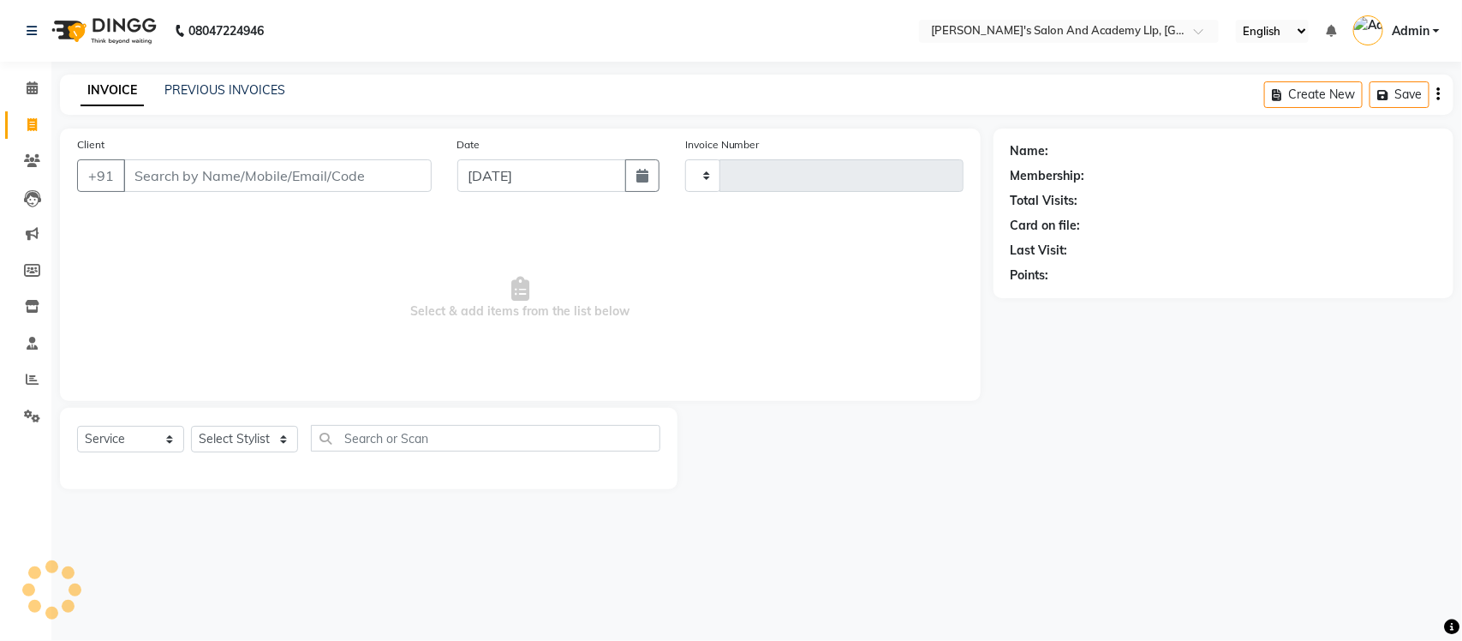
type input "11331"
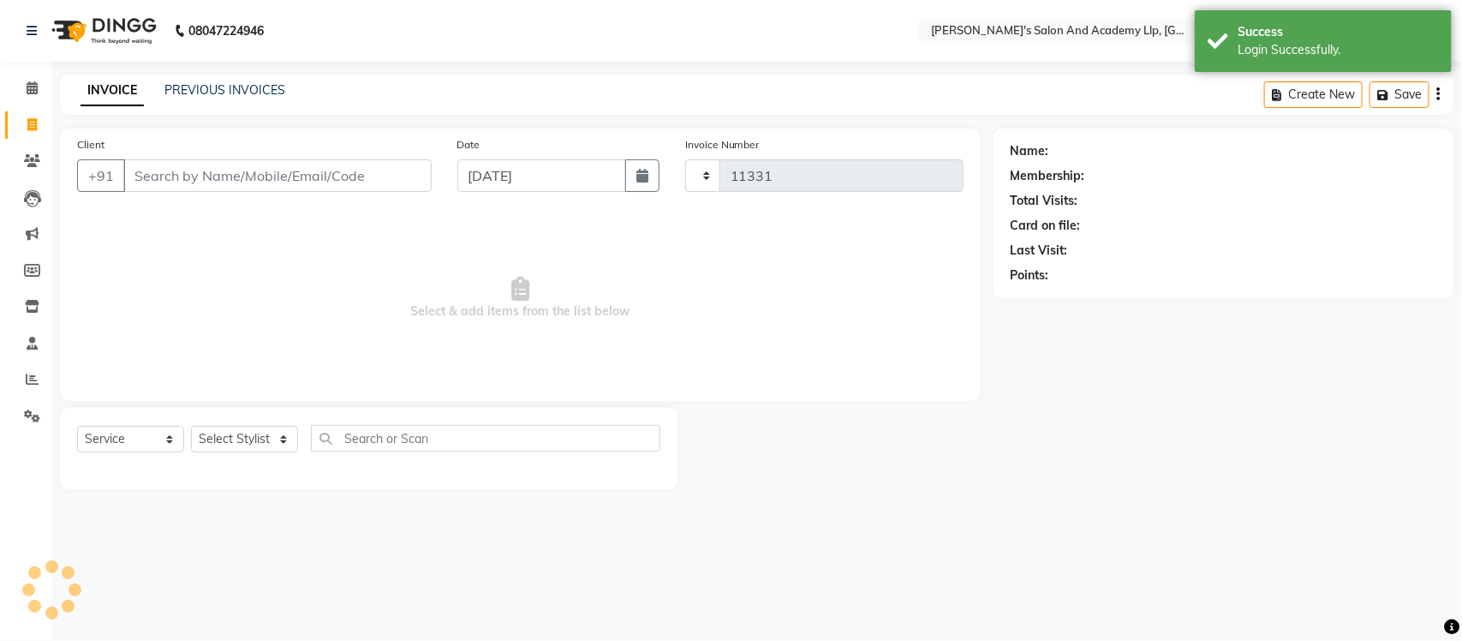
select select "6983"
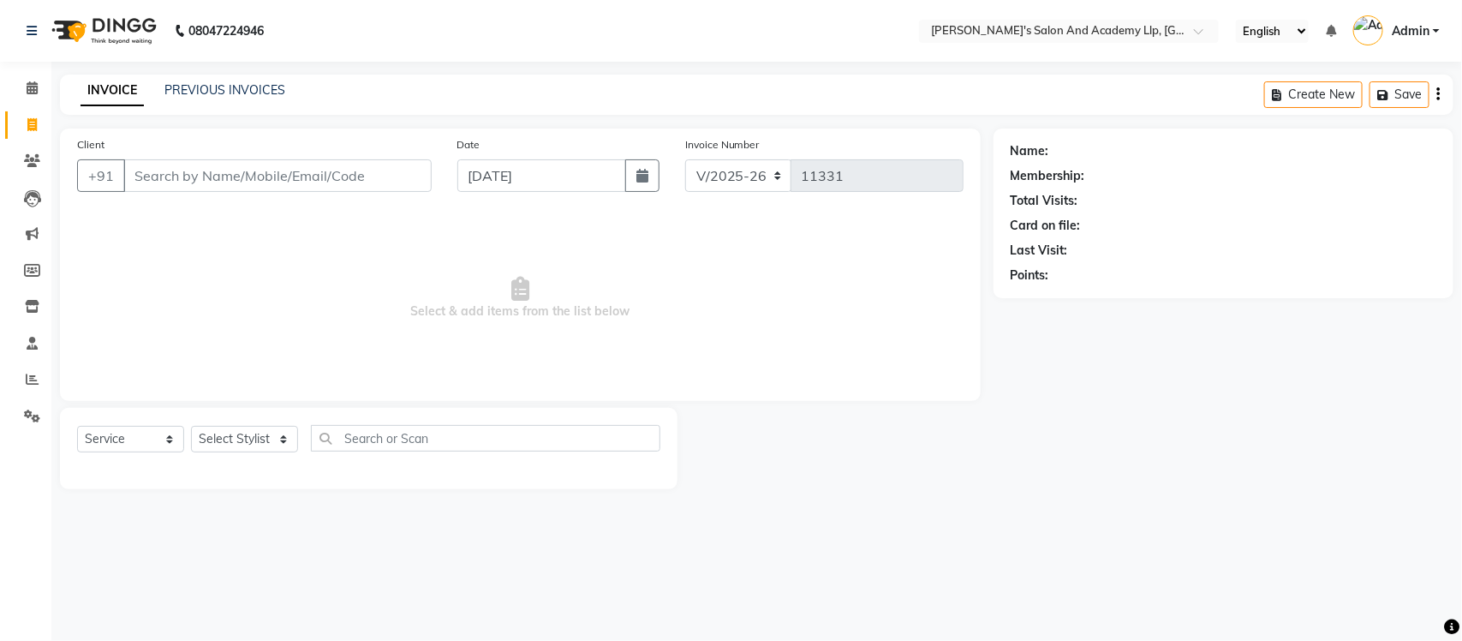
select select "membership"
